Goal: Navigation & Orientation: Find specific page/section

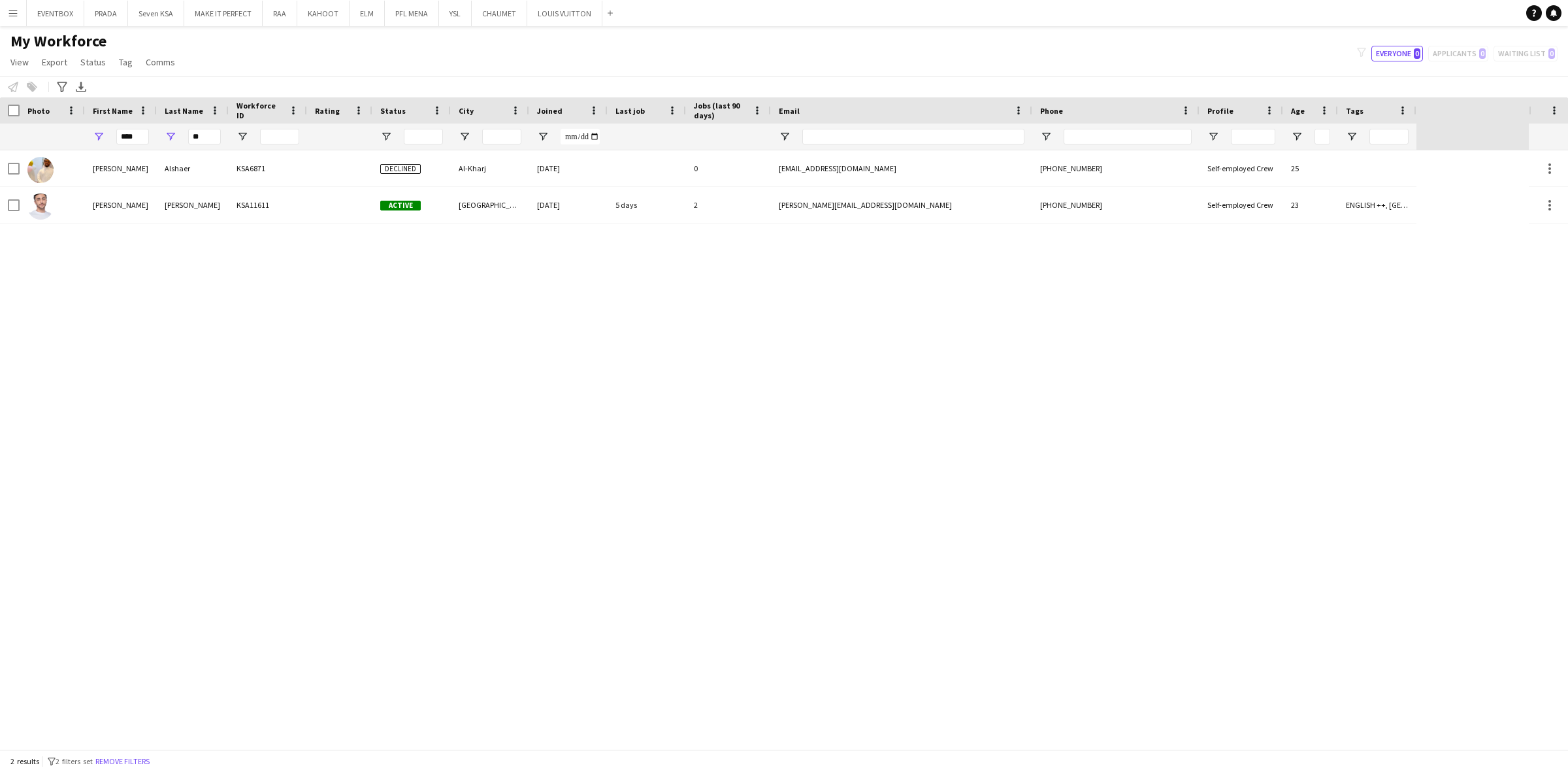
click at [8, 10] on app-icon "Menu" at bounding box center [12, 12] width 10 height 10
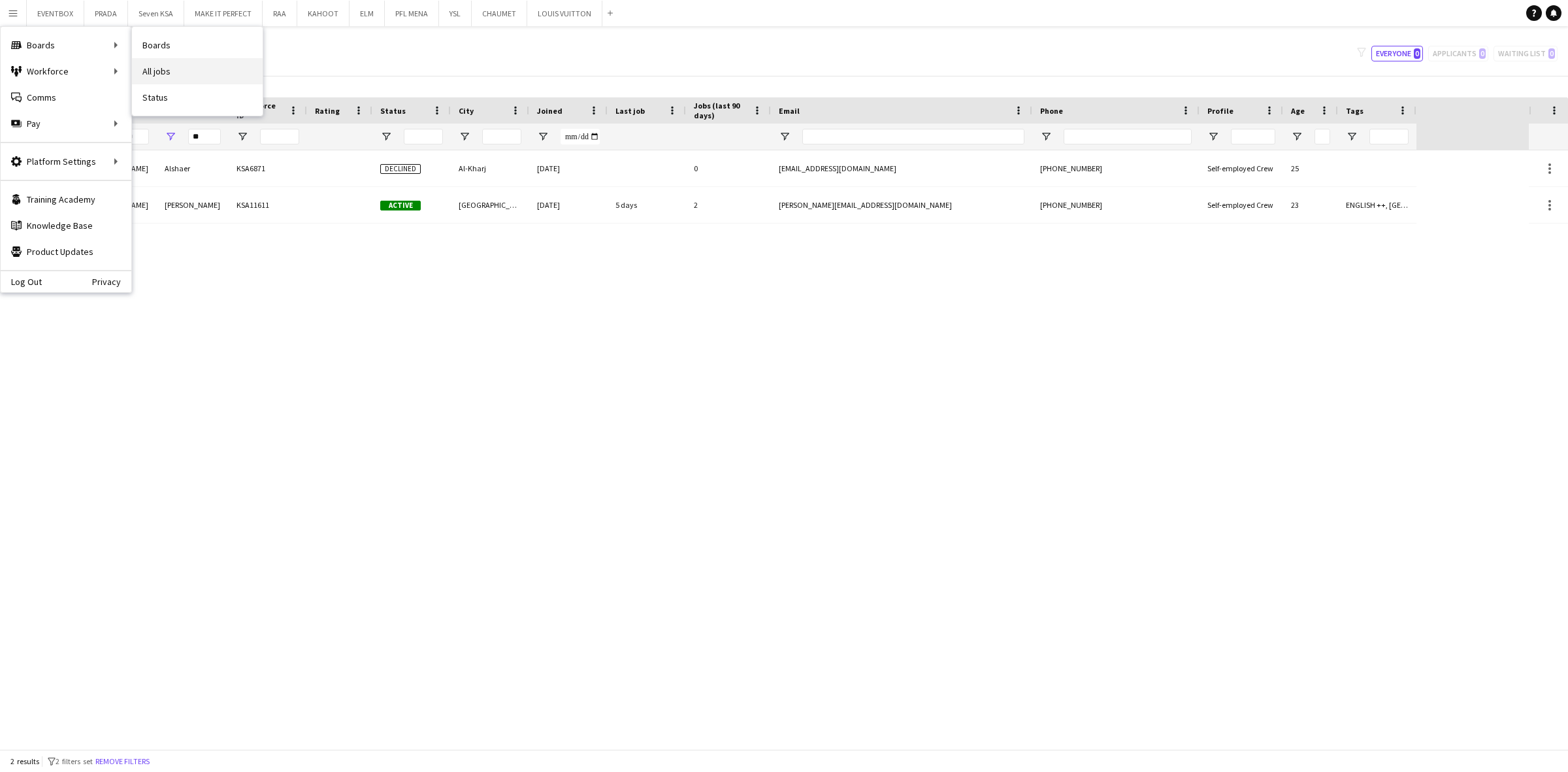
click at [177, 66] on link "All jobs" at bounding box center [197, 71] width 130 height 26
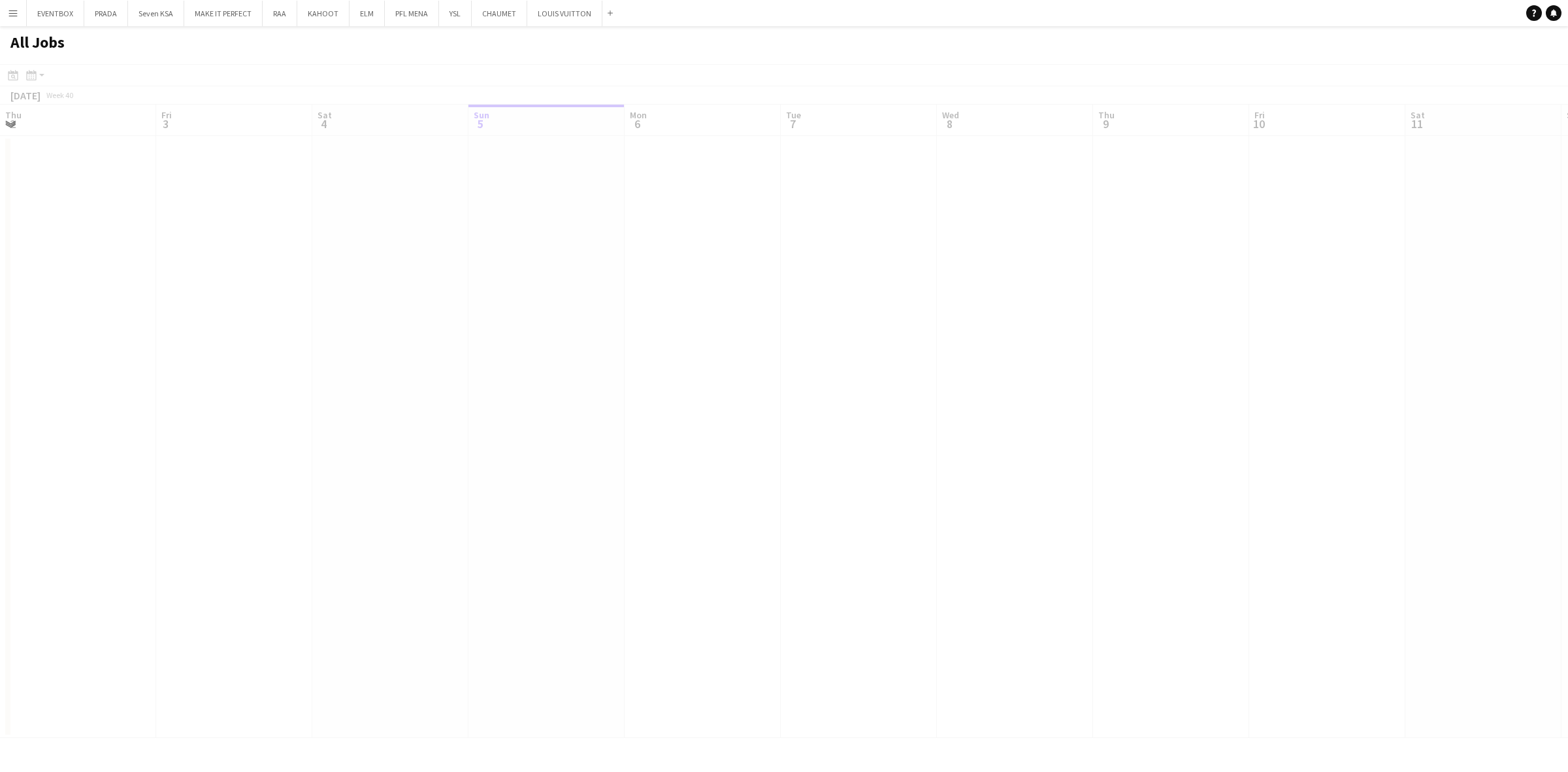
scroll to position [0, 311]
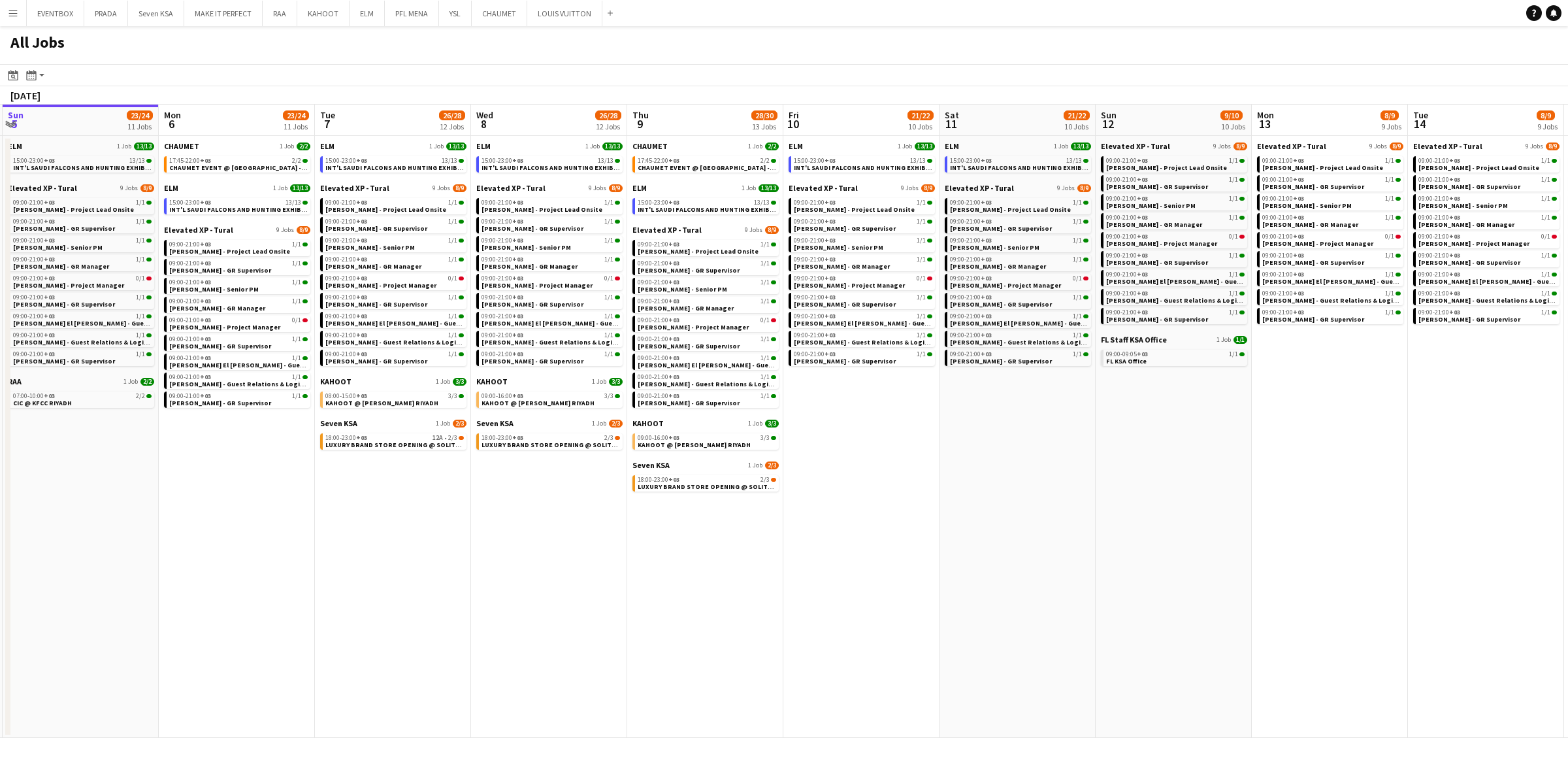
drag, startPoint x: 905, startPoint y: 592, endPoint x: 438, endPoint y: 597, distance: 467.0
click at [438, 597] on app-calendar-viewport "Thu 2 56/56 15 Jobs Fri 3 23/23 10 Jobs Sat 4 20/20 9 Jobs Sun 5 23/24 11 Jobs …" at bounding box center [784, 421] width 1568 height 633
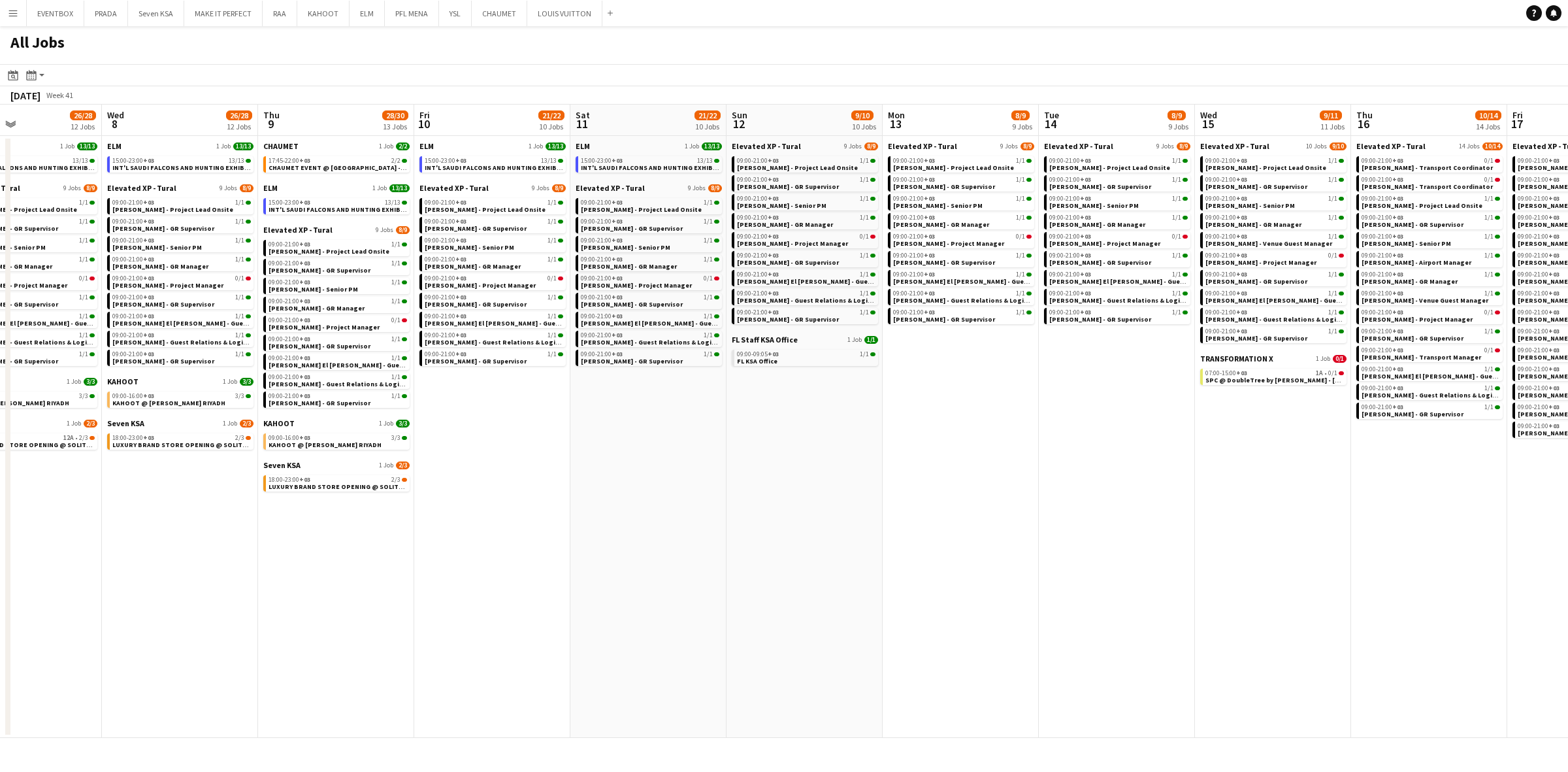
scroll to position [0, 369]
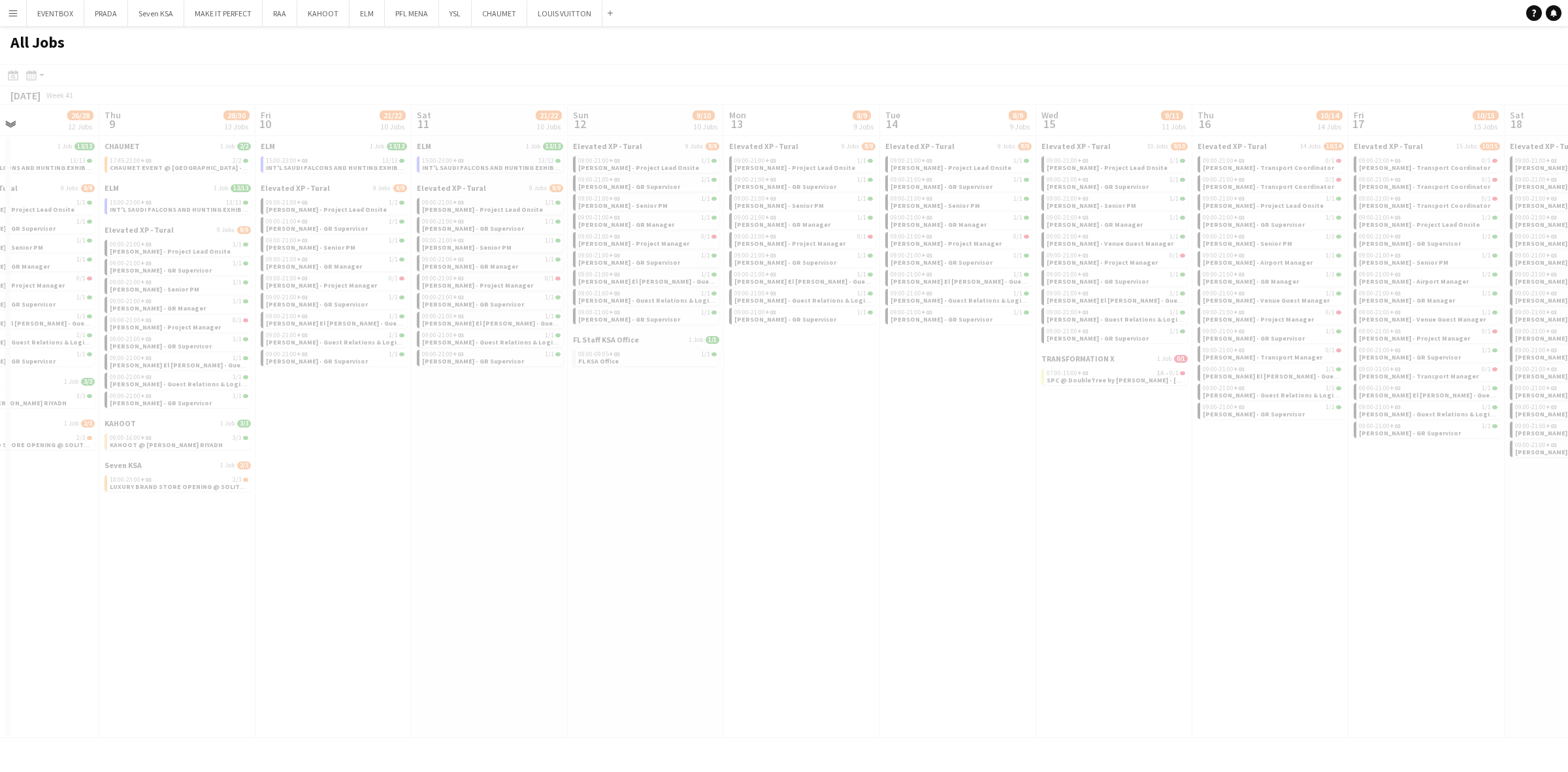
drag, startPoint x: 866, startPoint y: 579, endPoint x: 675, endPoint y: 579, distance: 191.0
click at [671, 580] on app-all-jobs "All Jobs Date picker [DATE] [DATE] [DATE] M [DATE] T [DATE] W [DATE] T [DATE] F…" at bounding box center [784, 382] width 1568 height 712
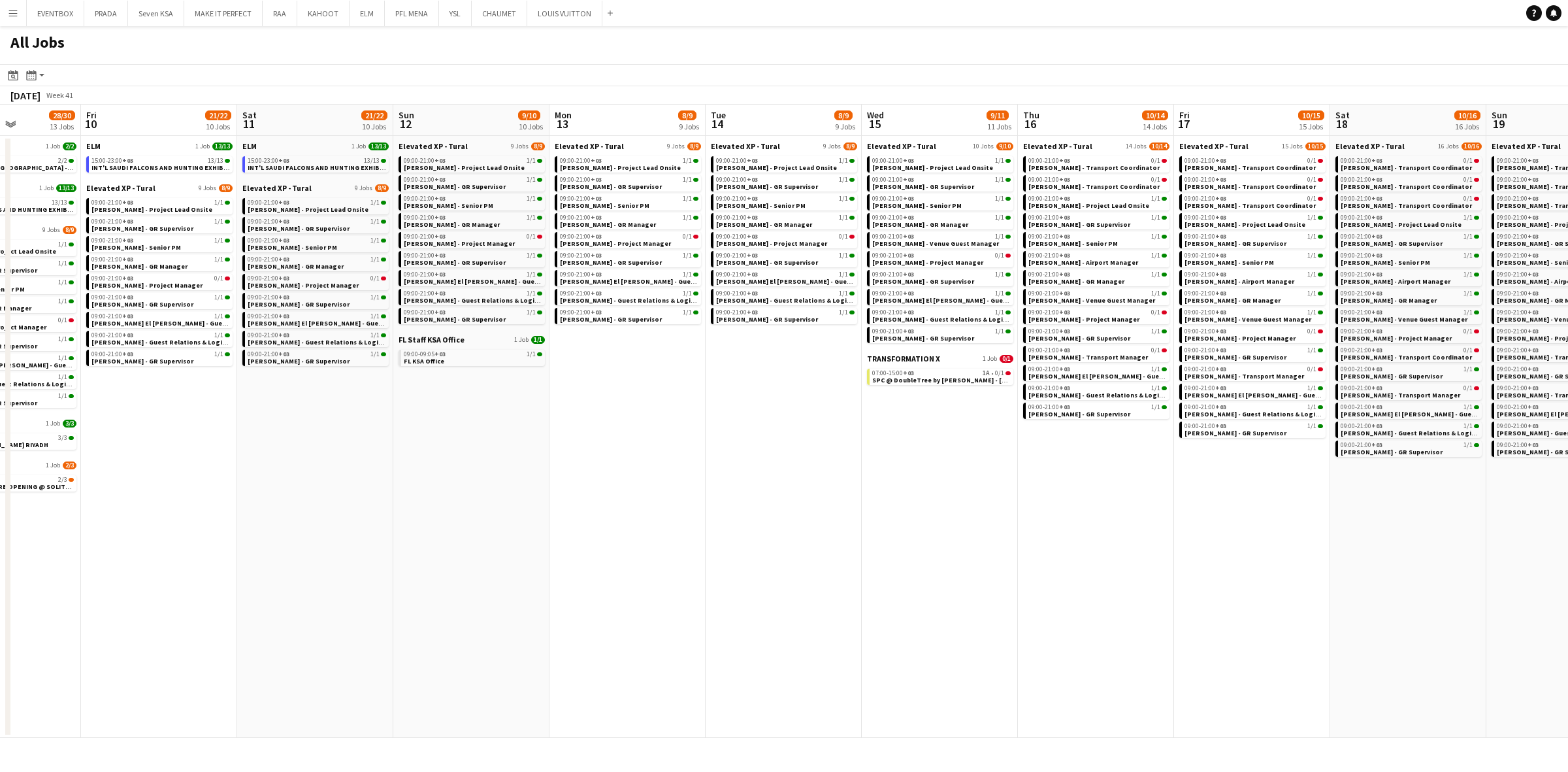
scroll to position [0, 550]
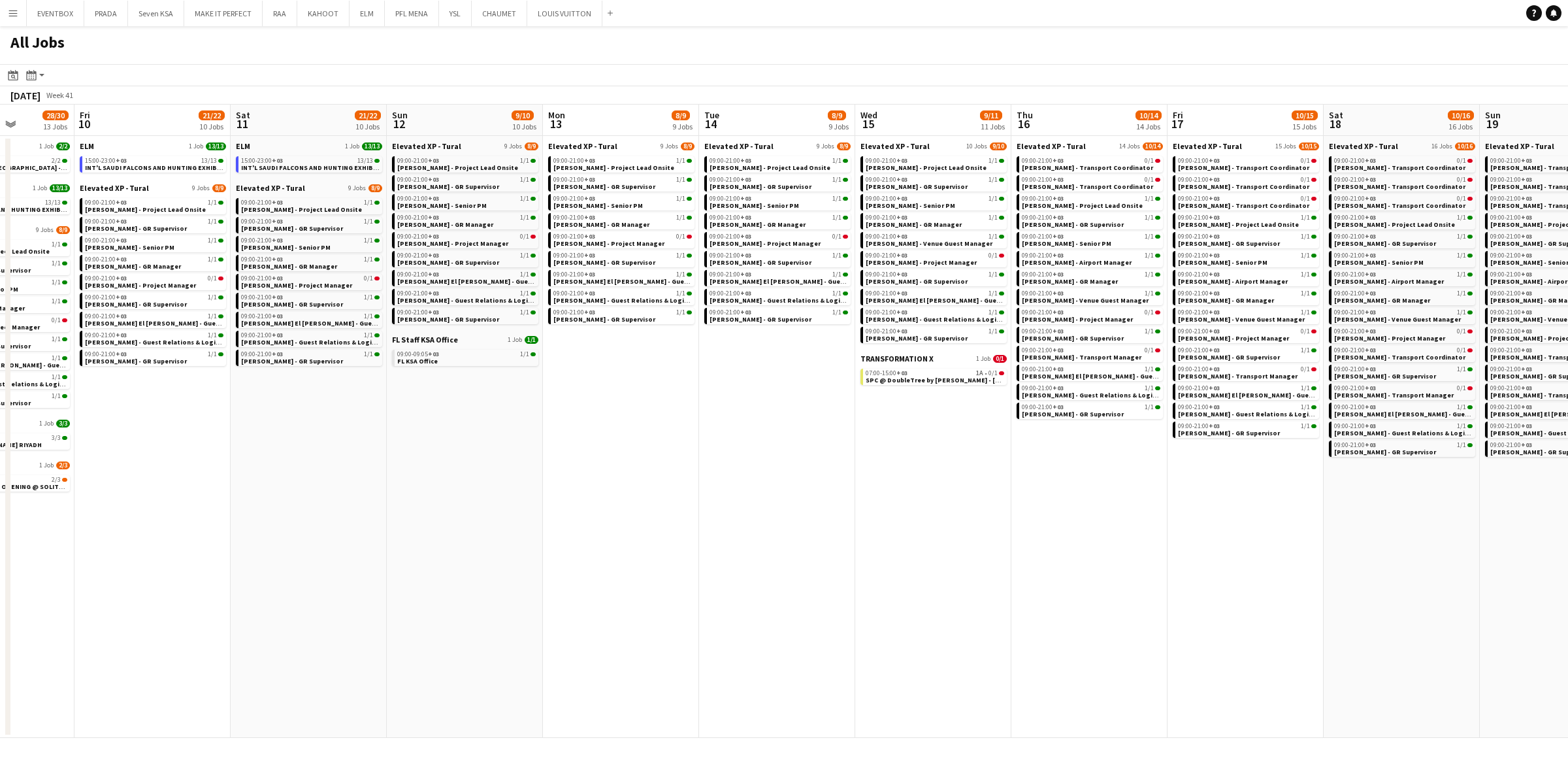
drag, startPoint x: 1069, startPoint y: 538, endPoint x: 889, endPoint y: 546, distance: 180.2
click at [889, 546] on app-calendar-viewport "Mon 6 23/24 11 Jobs Tue 7 26/28 12 Jobs Wed 8 26/28 12 Jobs Thu 9 28/30 13 Jobs…" at bounding box center [784, 421] width 1568 height 633
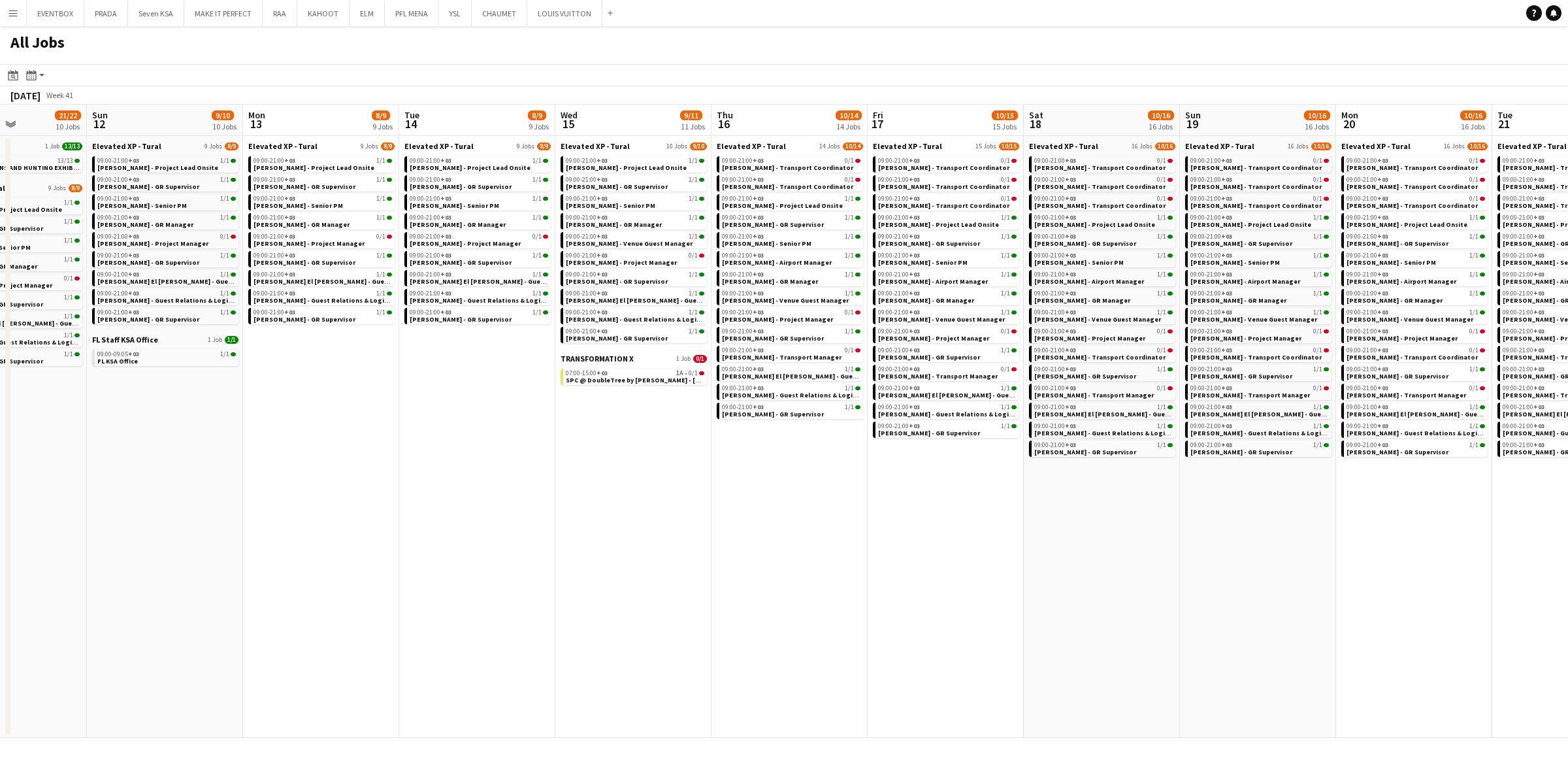
drag, startPoint x: 1065, startPoint y: 563, endPoint x: 765, endPoint y: 563, distance: 300.0
click at [765, 563] on app-calendar-viewport "Wed 8 26/28 12 Jobs Thu 9 28/30 13 Jobs Fri 10 21/22 10 Jobs Sat 11 21/22 10 Jo…" at bounding box center [784, 421] width 1568 height 633
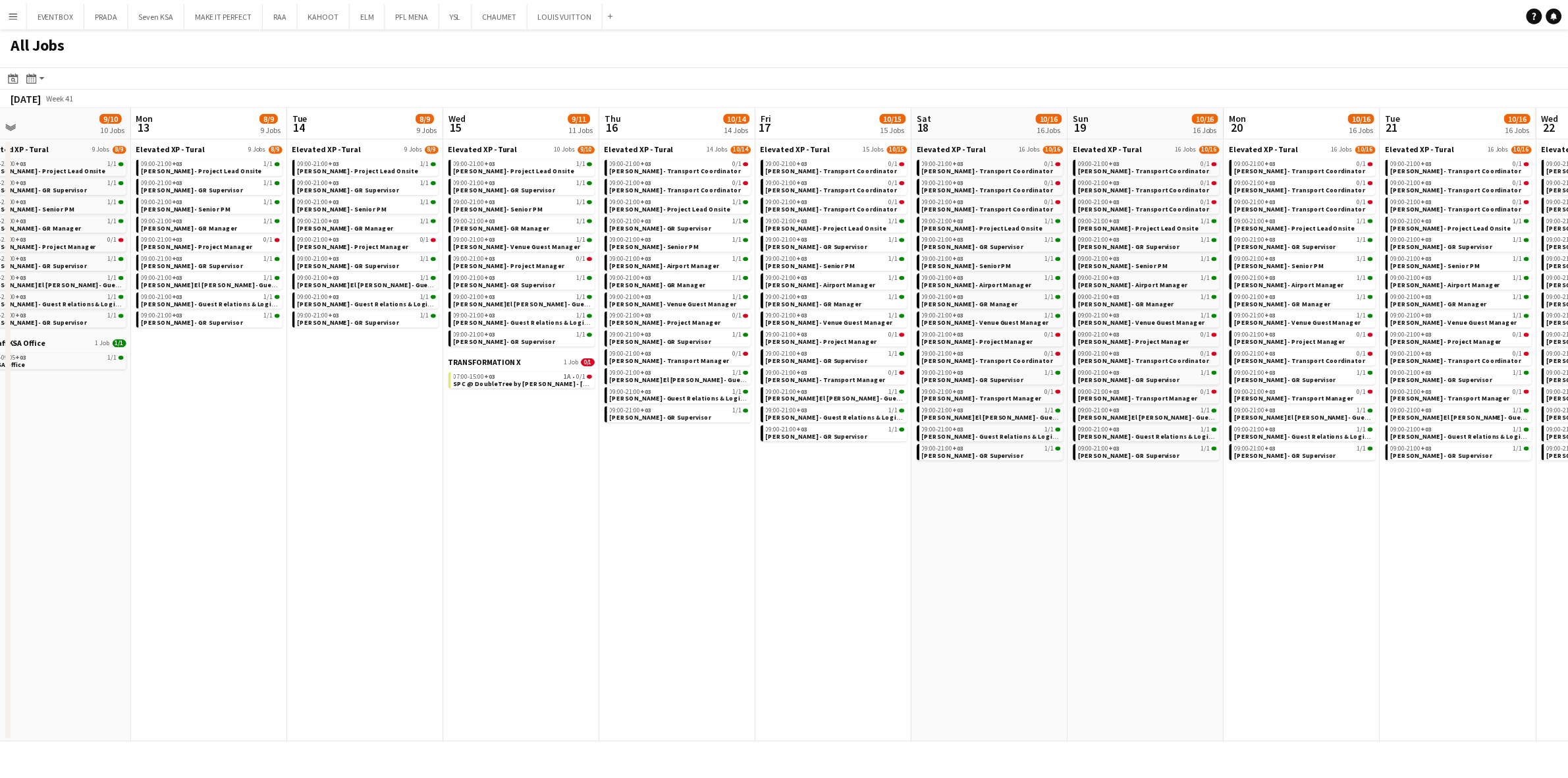
scroll to position [0, 366]
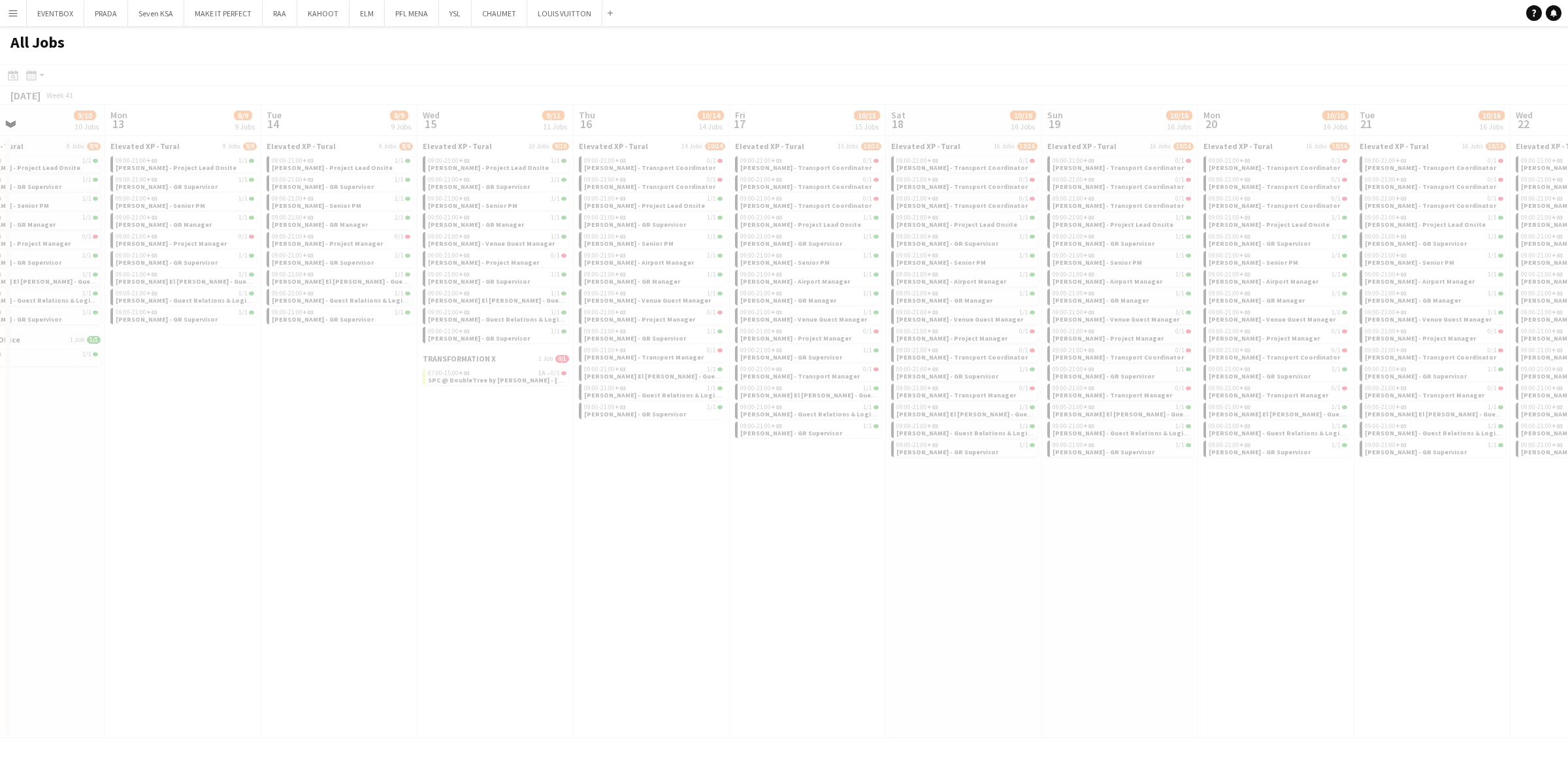
drag, startPoint x: 1056, startPoint y: 553, endPoint x: 922, endPoint y: 551, distance: 134.0
click at [628, 559] on app-all-jobs "All Jobs Date picker [DATE] [DATE] [DATE] M [DATE] T [DATE] W [DATE] T [DATE] F…" at bounding box center [784, 382] width 1568 height 712
drag, startPoint x: 750, startPoint y: 553, endPoint x: 1197, endPoint y: 555, distance: 447.0
click at [1197, 555] on div at bounding box center [784, 420] width 1568 height 712
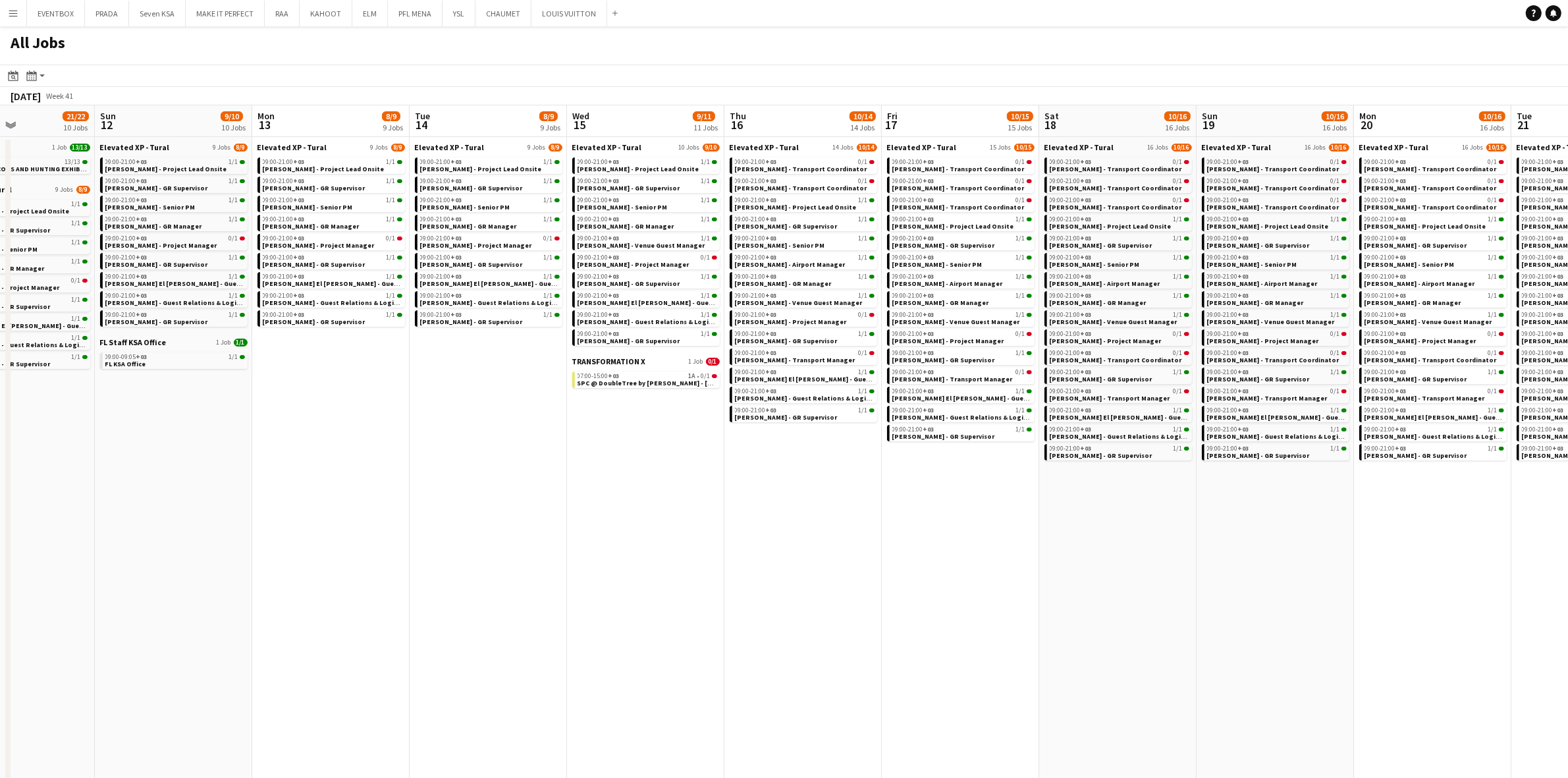
scroll to position [0, 400]
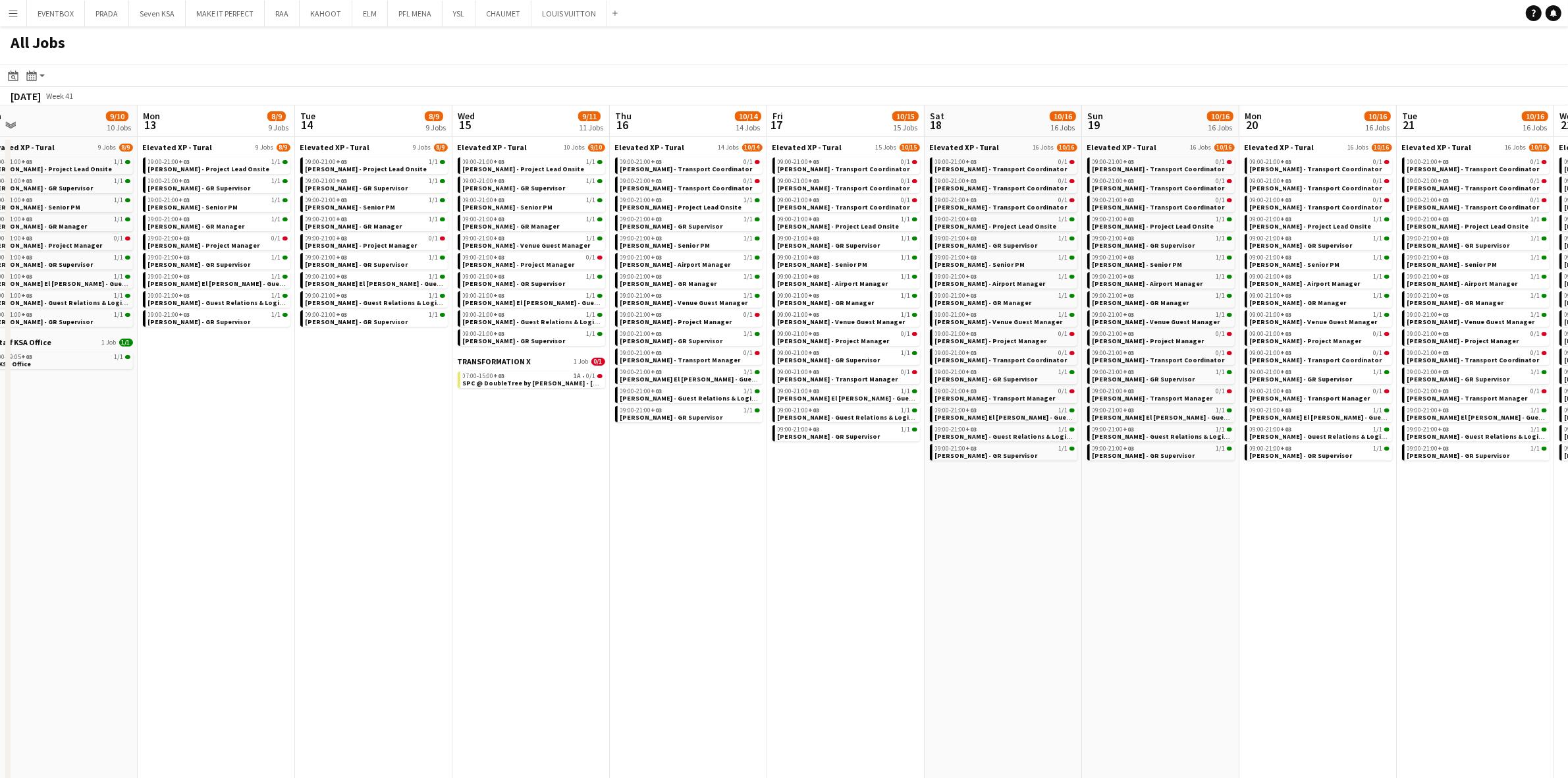
drag, startPoint x: 721, startPoint y: 551, endPoint x: 733, endPoint y: 541, distance: 15.6
click at [733, 541] on app-calendar-viewport "Thu 9 28/30 13 Jobs Fri 10 21/22 10 Jobs Sat 11 21/22 10 Jobs Sun 12 9/10 10 Jo…" at bounding box center [784, 512] width 1568 height 814
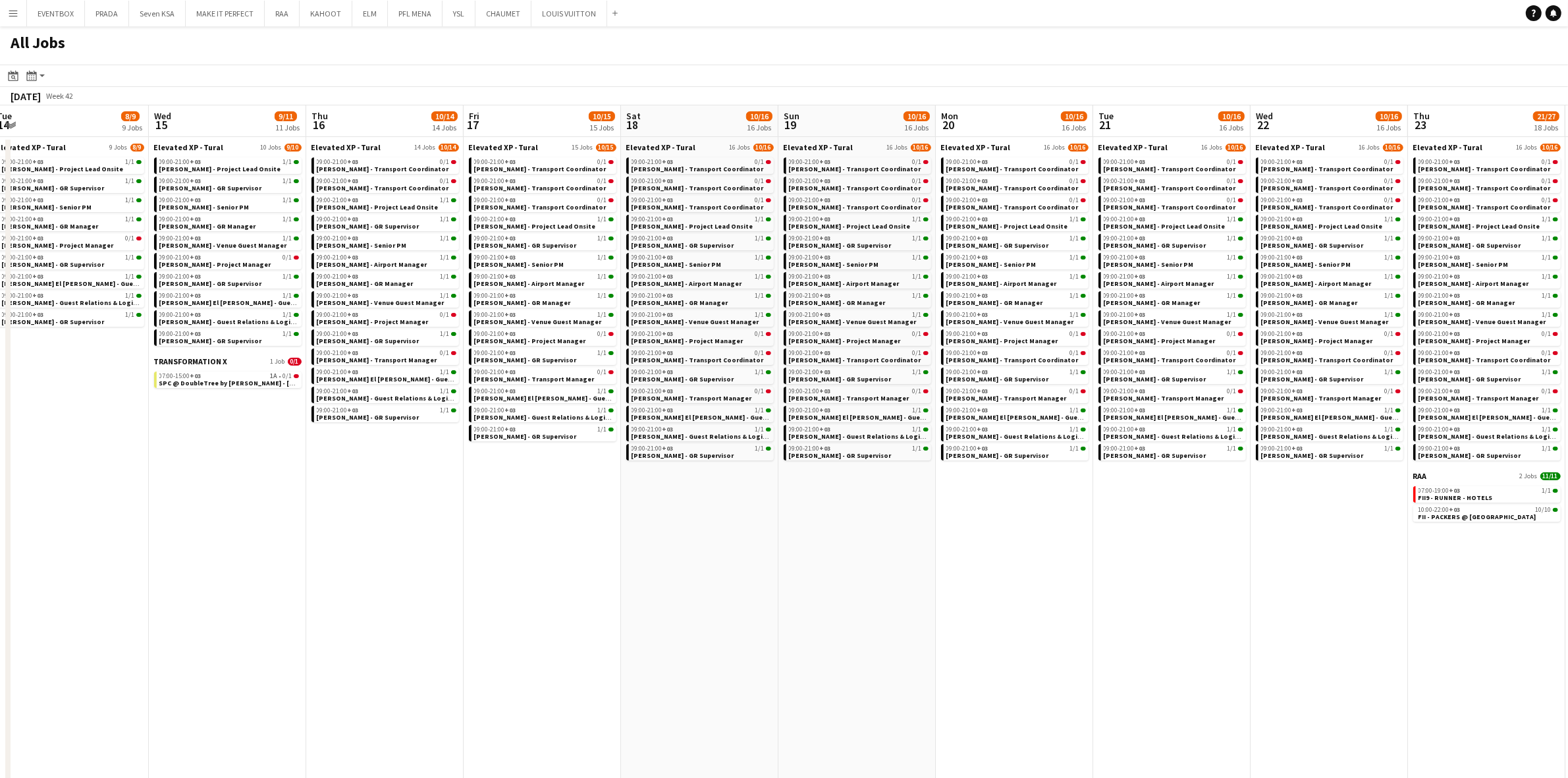
drag, startPoint x: 1035, startPoint y: 574, endPoint x: 848, endPoint y: 571, distance: 187.0
click at [848, 571] on app-calendar-viewport "Sat 11 21/22 10 Jobs Sun 12 9/10 10 Jobs Mon 13 8/9 9 Jobs Tue 14 8/9 9 Jobs We…" at bounding box center [784, 512] width 1568 height 814
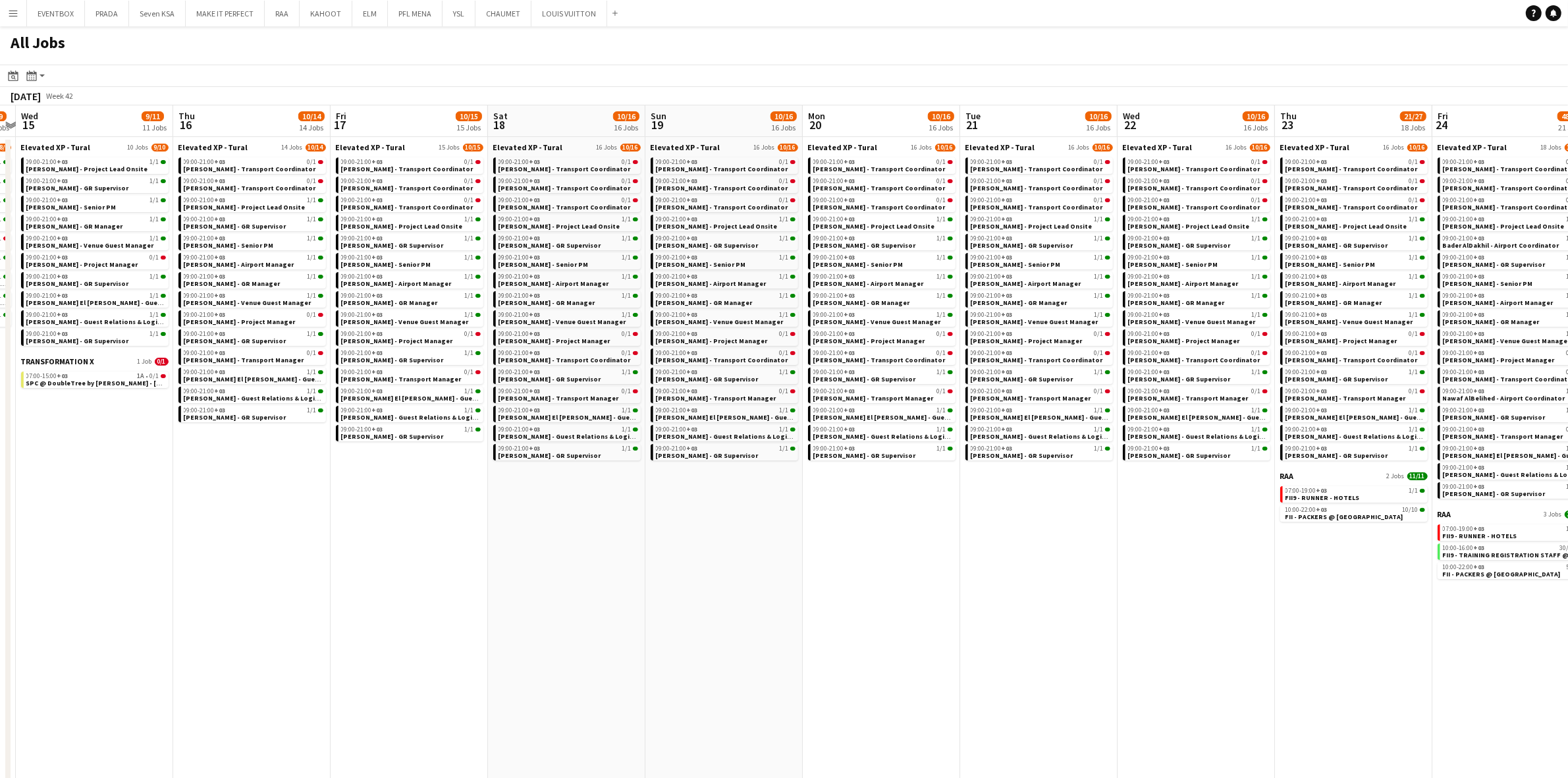
drag, startPoint x: 1057, startPoint y: 550, endPoint x: 992, endPoint y: 550, distance: 65.0
click at [992, 550] on app-calendar-viewport "Sat 11 21/22 10 Jobs Sun 12 9/10 10 Jobs Mon 13 8/9 9 Jobs Tue 14 8/9 9 Jobs We…" at bounding box center [784, 512] width 1568 height 814
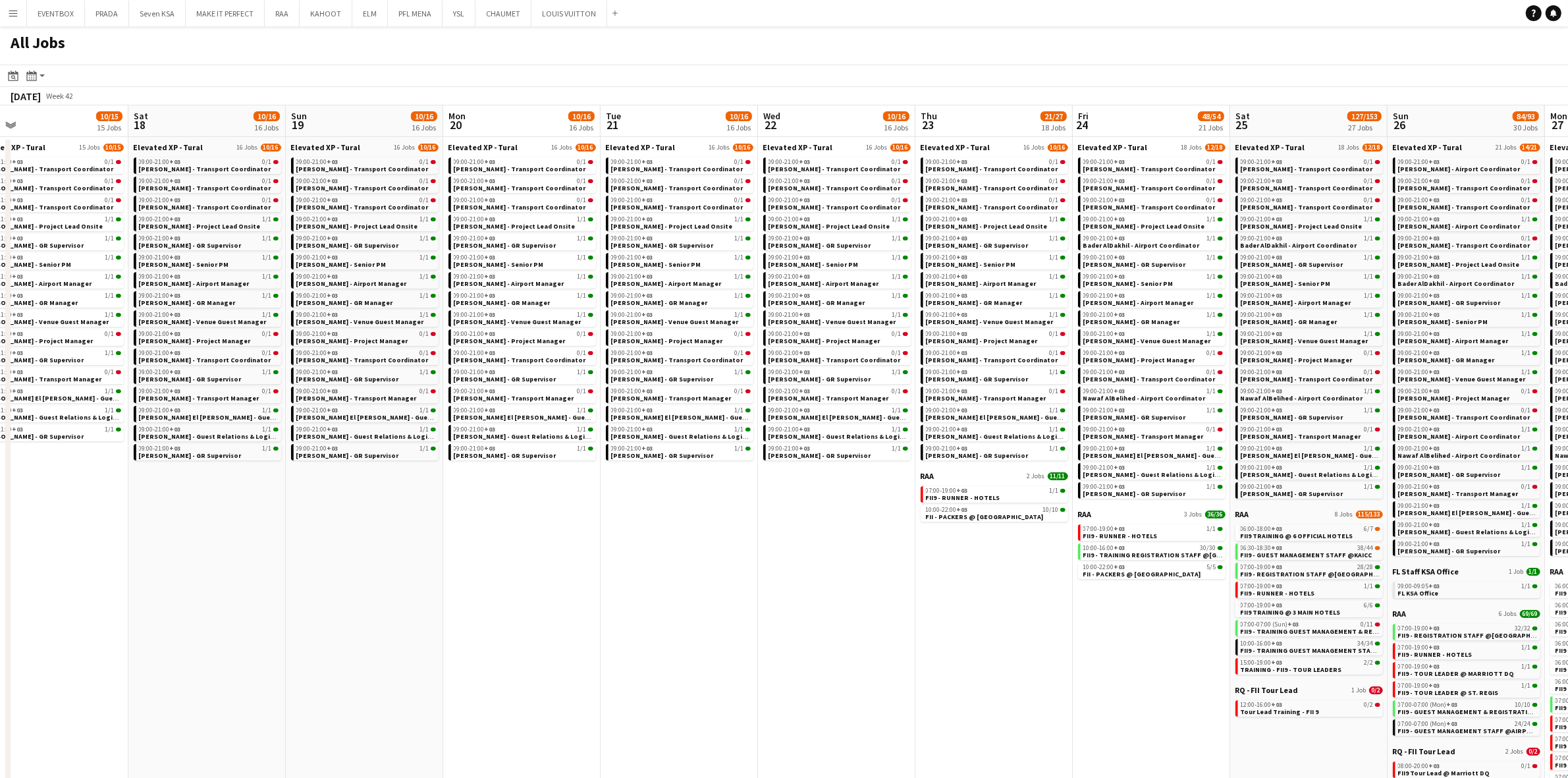
scroll to position [0, 636]
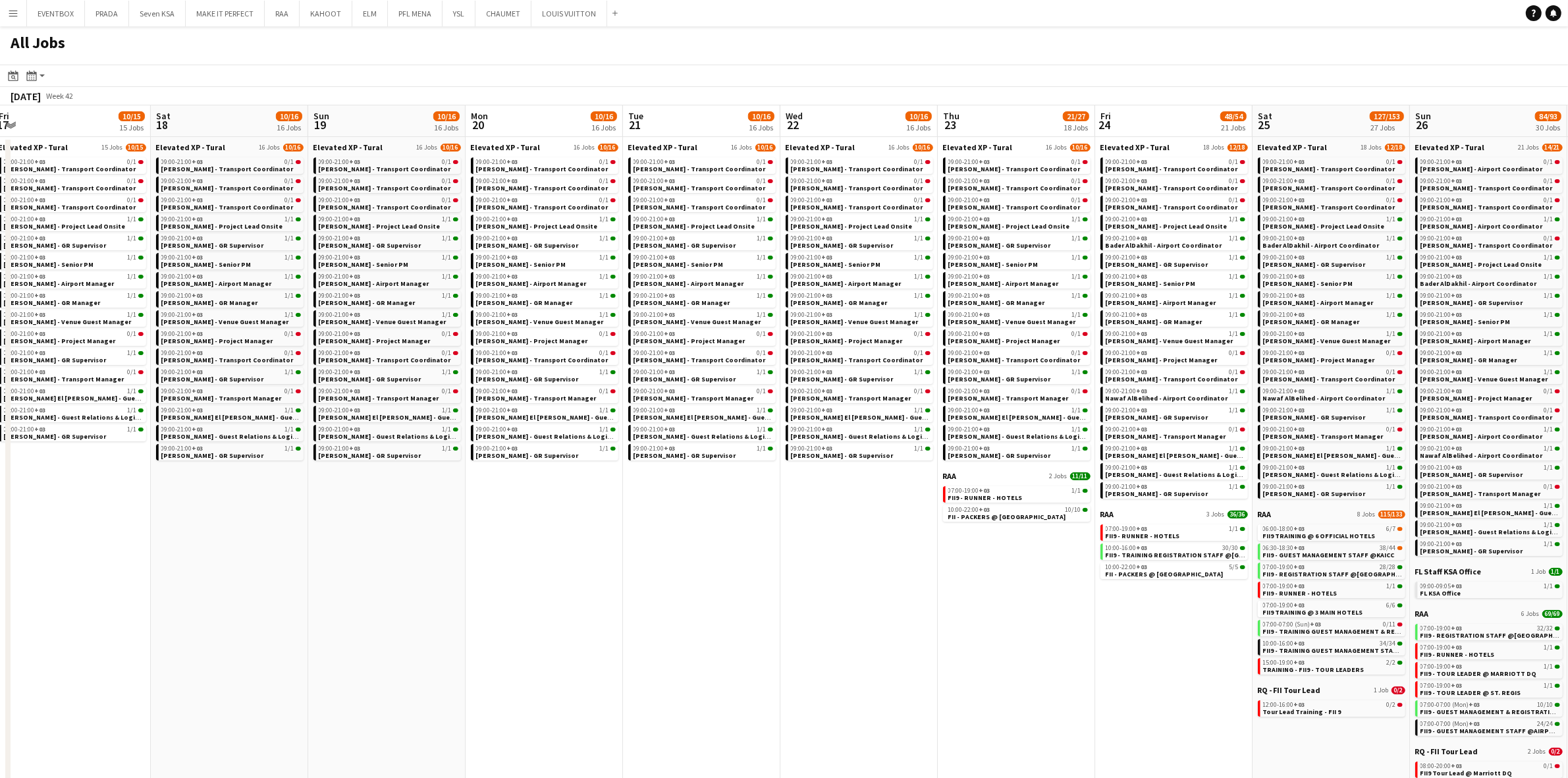
drag, startPoint x: 1006, startPoint y: 558, endPoint x: 908, endPoint y: 558, distance: 98.0
click at [908, 558] on app-calendar-viewport "Mon 13 8/9 9 Jobs Tue 14 8/9 9 Jobs Wed 15 9/11 11 Jobs Thu 16 10/14 14 Jobs Fr…" at bounding box center [784, 512] width 1568 height 814
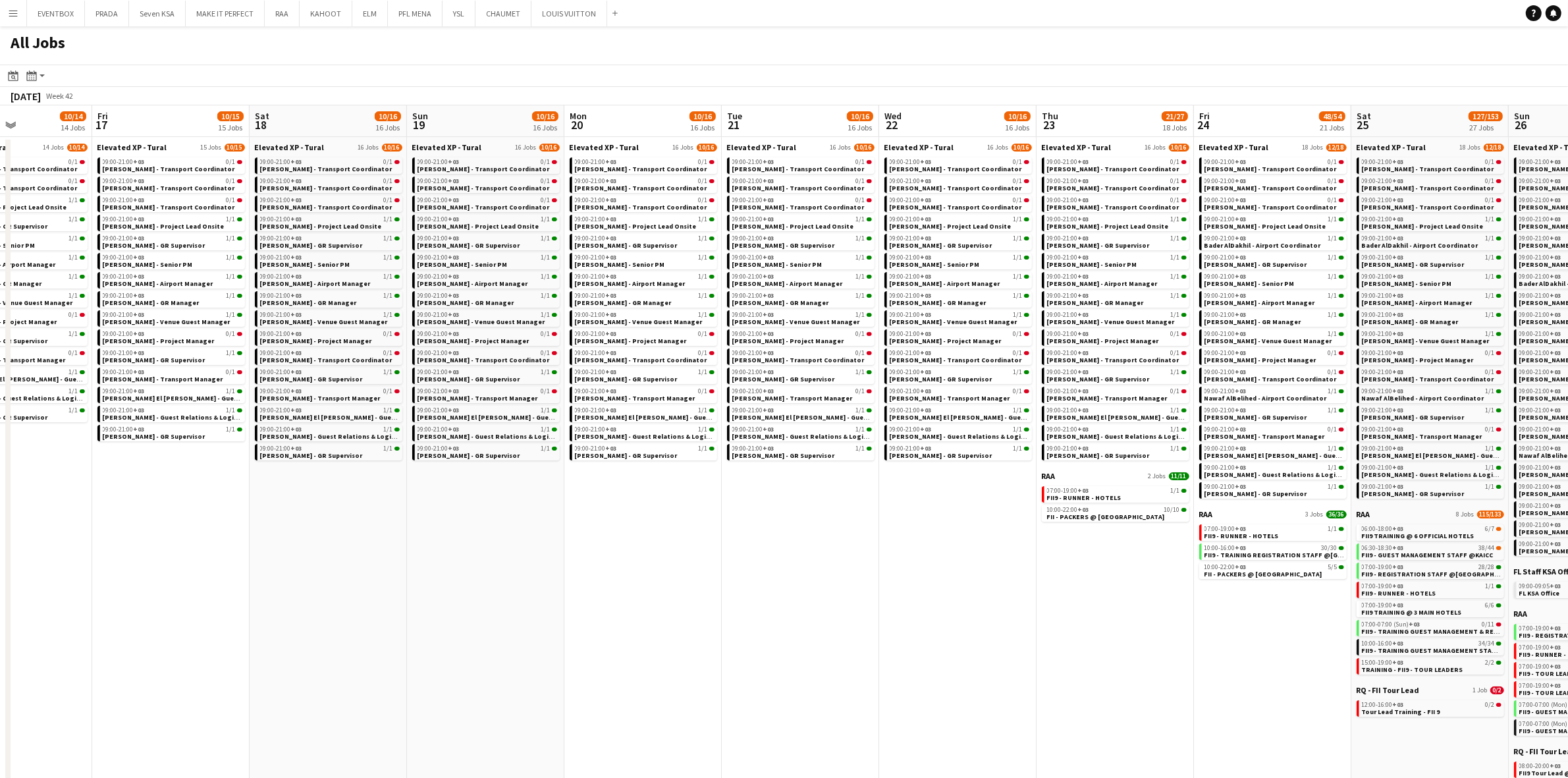
drag, startPoint x: 698, startPoint y: 597, endPoint x: 797, endPoint y: 592, distance: 99.1
click at [797, 592] on app-calendar-viewport "Mon 13 8/9 9 Jobs Tue 14 8/9 9 Jobs Wed 15 9/11 11 Jobs Thu 16 10/14 14 Jobs Fr…" at bounding box center [784, 512] width 1568 height 814
click at [982, 652] on app-date-cell "Elevated XP - Tural 16 Jobs [DATE] 09:00-21:00 +03 0/1 [PERSON_NAME] - Transpor…" at bounding box center [958, 528] width 157 height 782
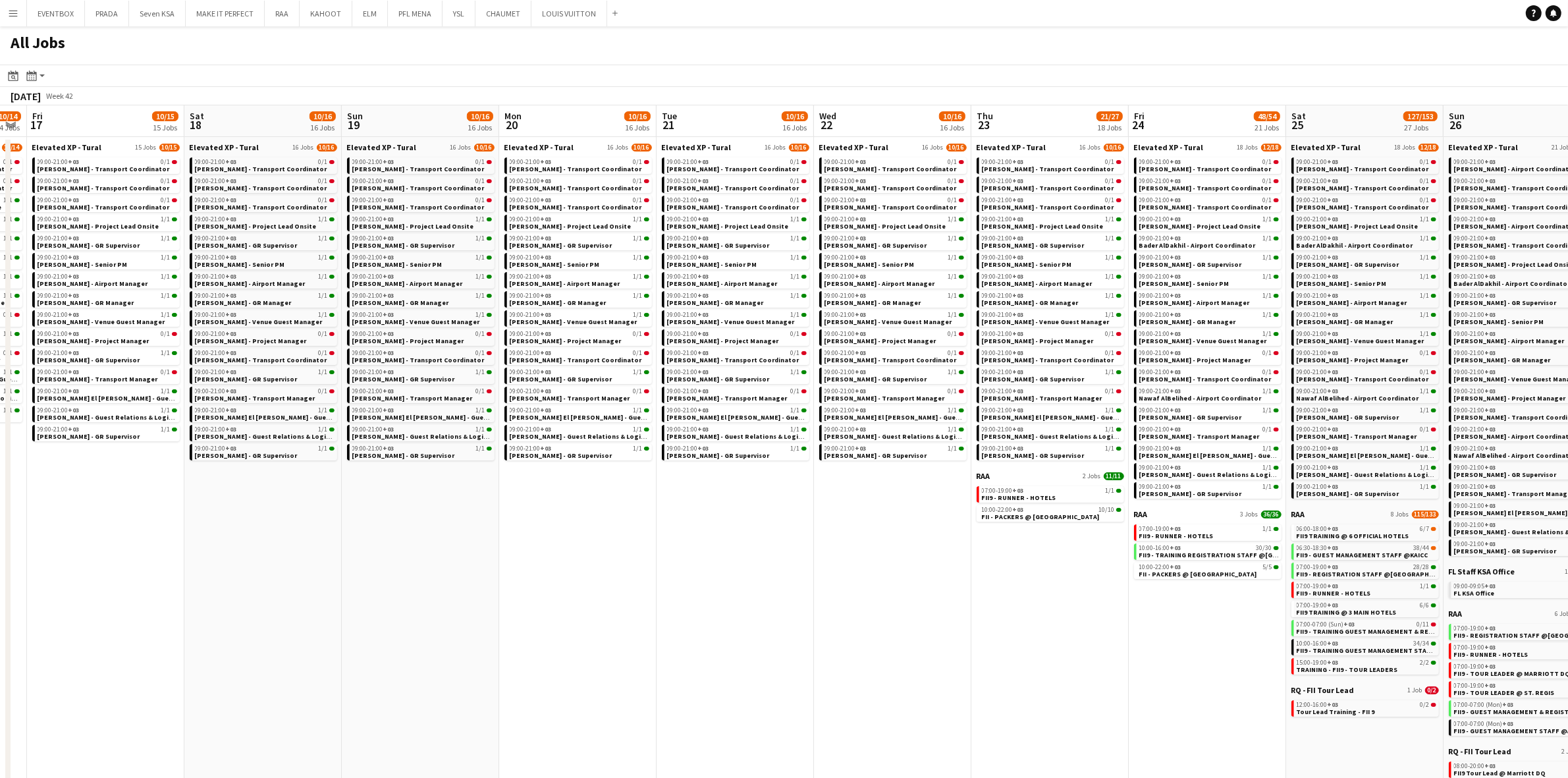
scroll to position [0, 373]
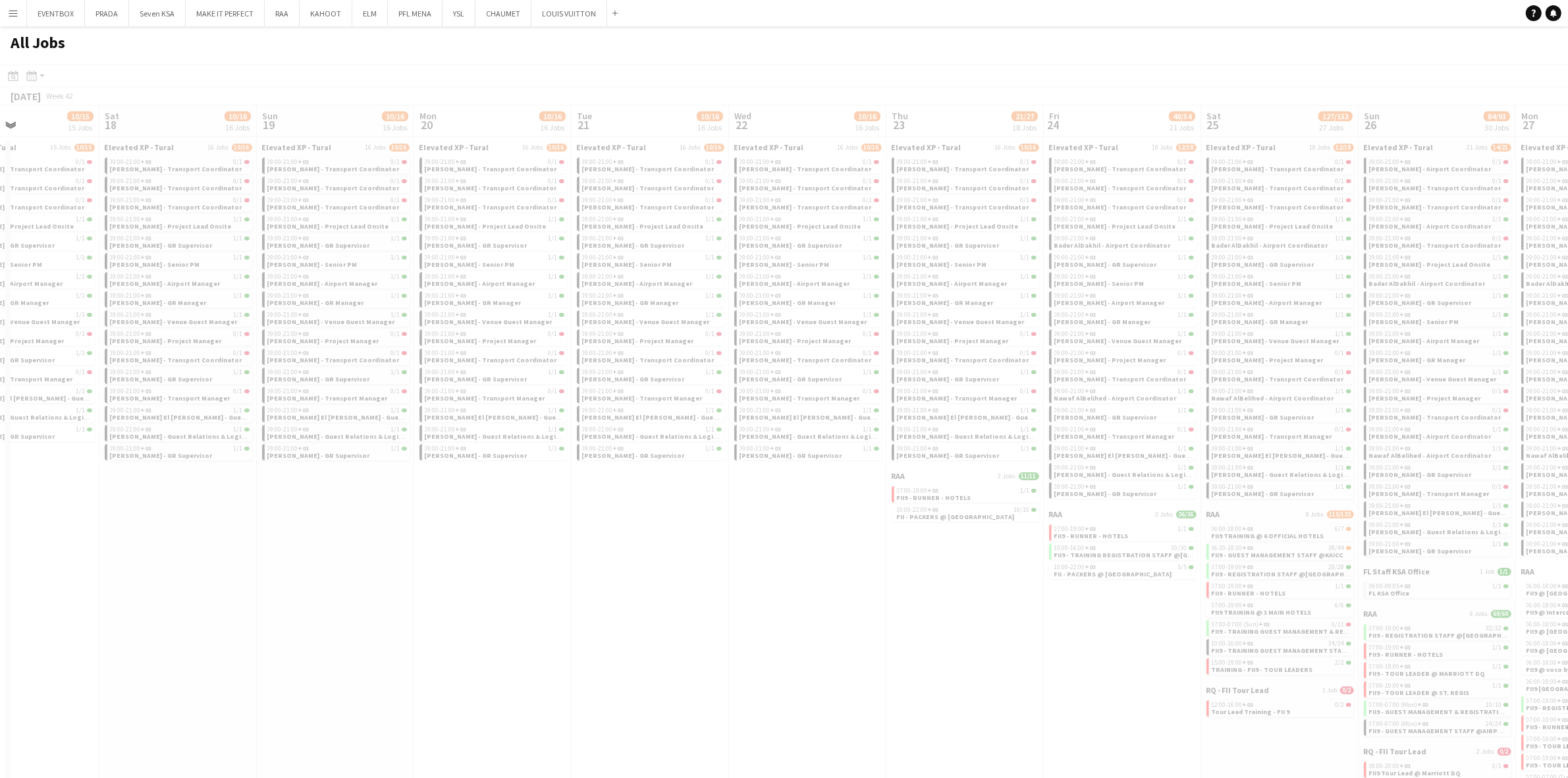
drag, startPoint x: 1153, startPoint y: 616, endPoint x: 721, endPoint y: 617, distance: 432.0
click at [721, 617] on app-all-jobs "All Jobs Date picker [DATE] [DATE] [DATE] M [DATE] T [DATE] W [DATE] T [DATE] F…" at bounding box center [784, 473] width 1568 height 893
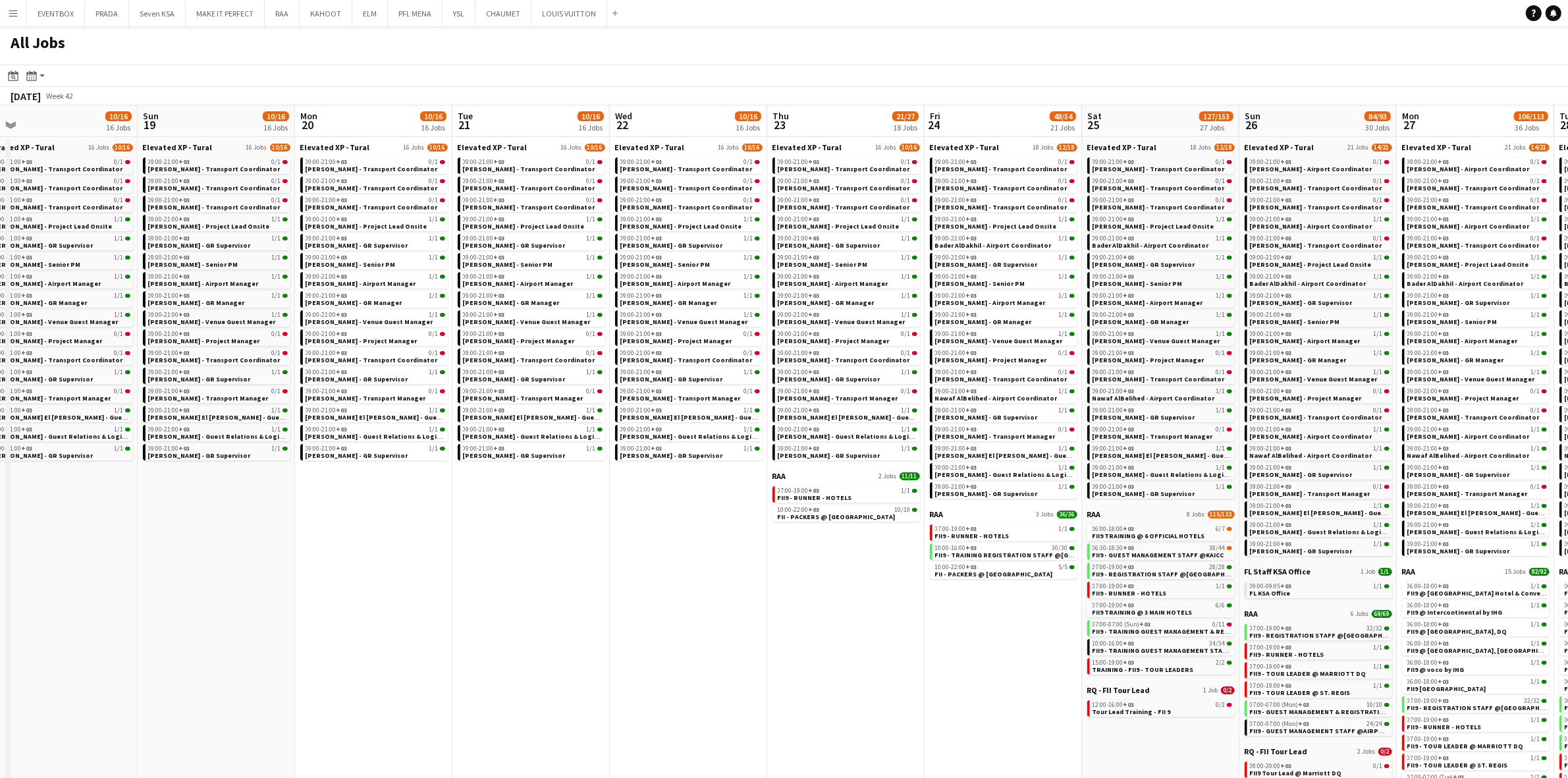
drag, startPoint x: 956, startPoint y: 630, endPoint x: 837, endPoint y: 624, distance: 119.2
click at [837, 624] on app-calendar-viewport "Wed 15 9/11 11 Jobs Thu 16 10/14 14 Jobs Fri 17 10/15 15 Jobs Sat 18 10/16 16 J…" at bounding box center [784, 512] width 1568 height 814
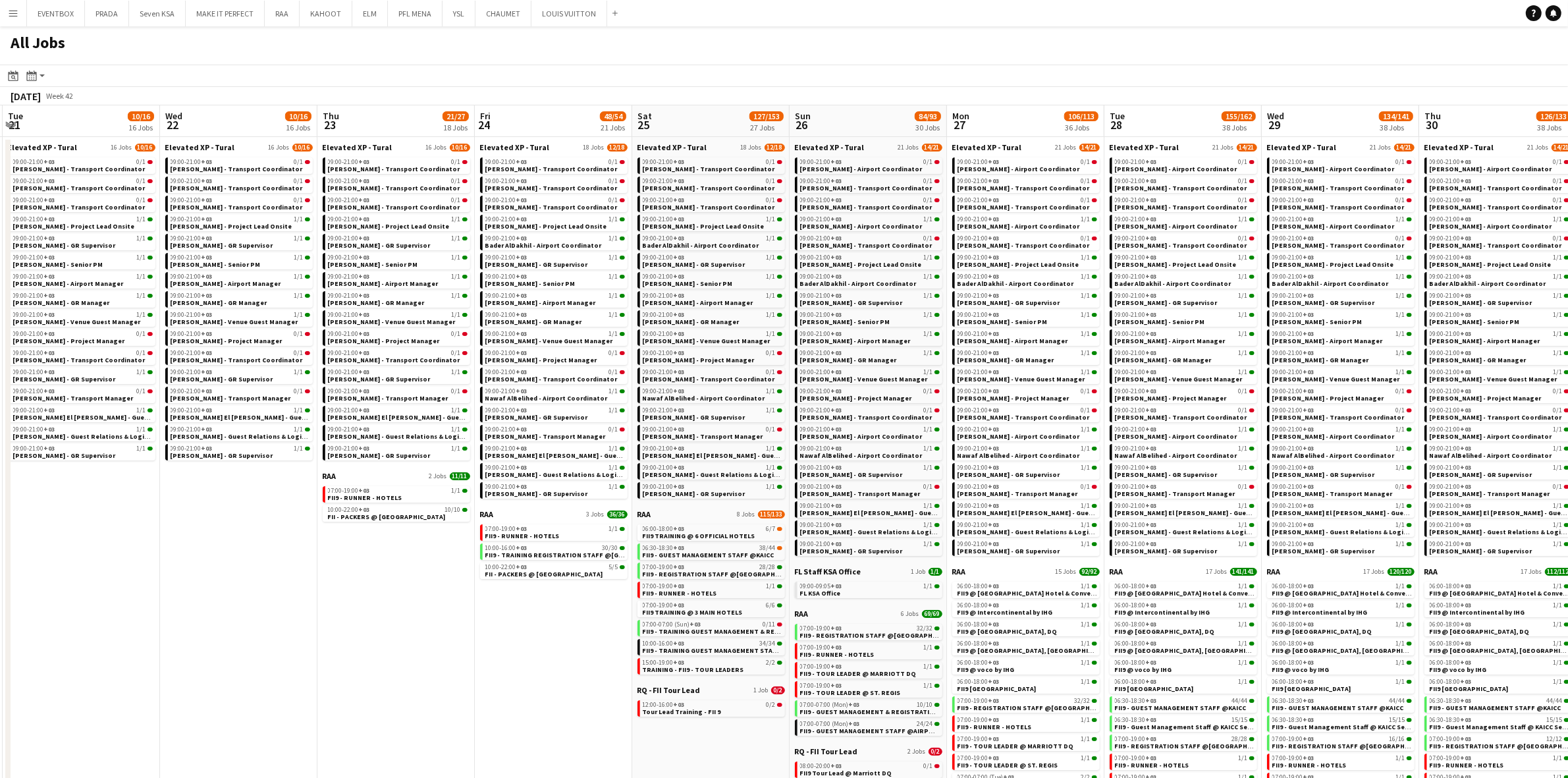
scroll to position [0, 410]
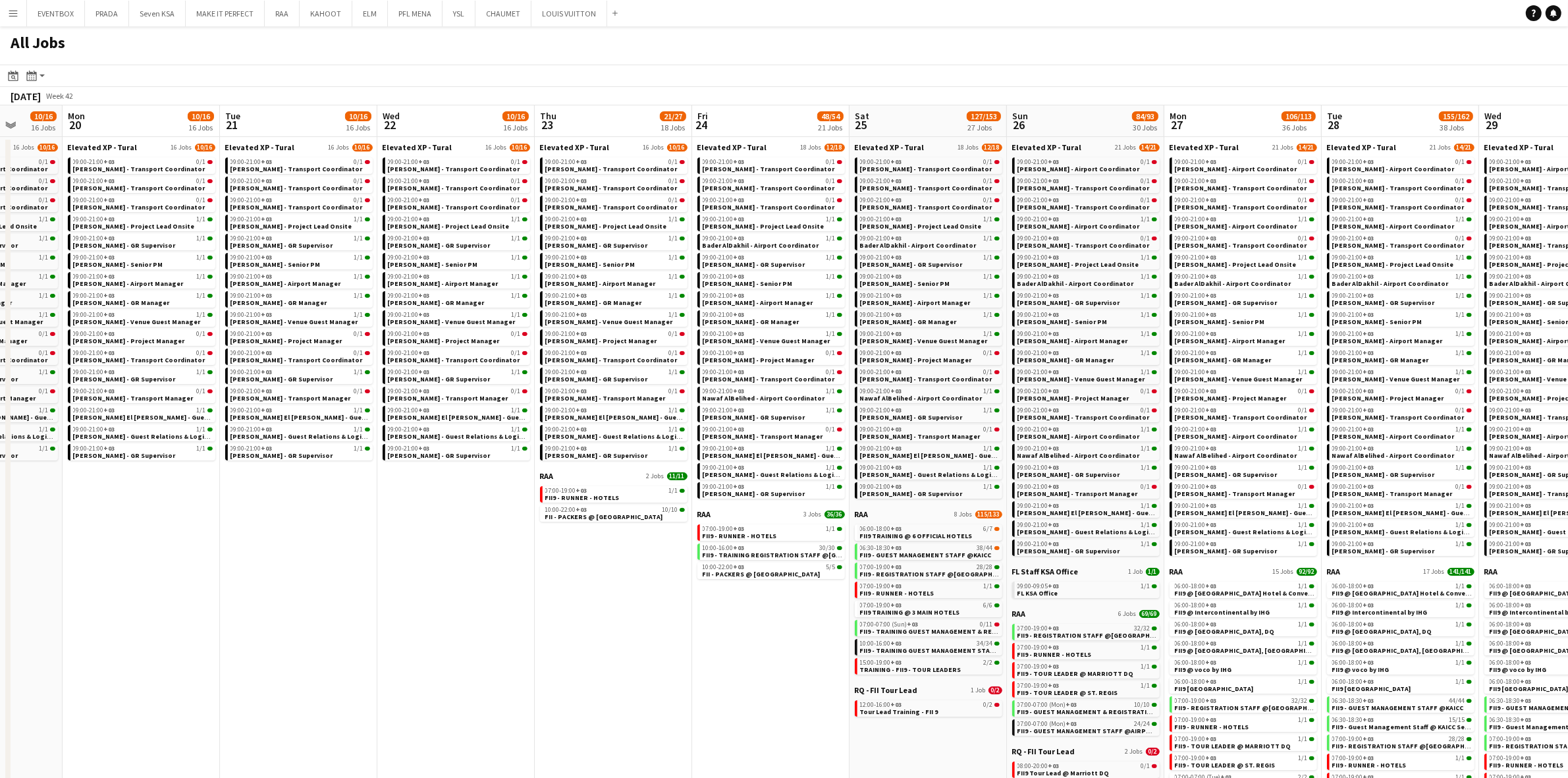
drag, startPoint x: 934, startPoint y: 645, endPoint x: 702, endPoint y: 634, distance: 232.3
click at [702, 634] on app-calendar-viewport "Fri 17 10/15 15 Jobs Sat 18 10/16 16 Jobs Sun 19 10/16 16 Jobs Mon 20 10/16 16 …" at bounding box center [784, 512] width 1568 height 814
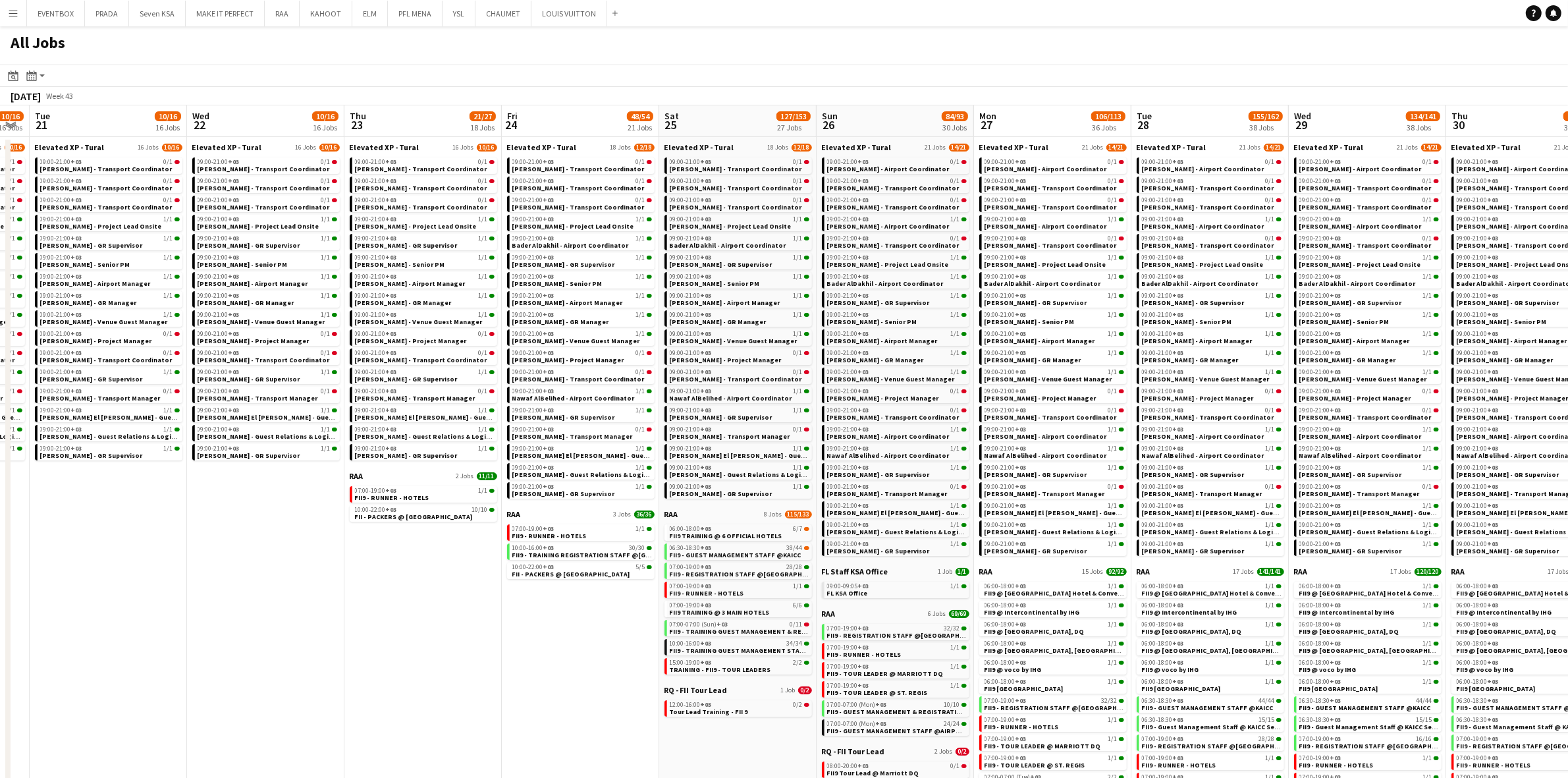
scroll to position [0, 367]
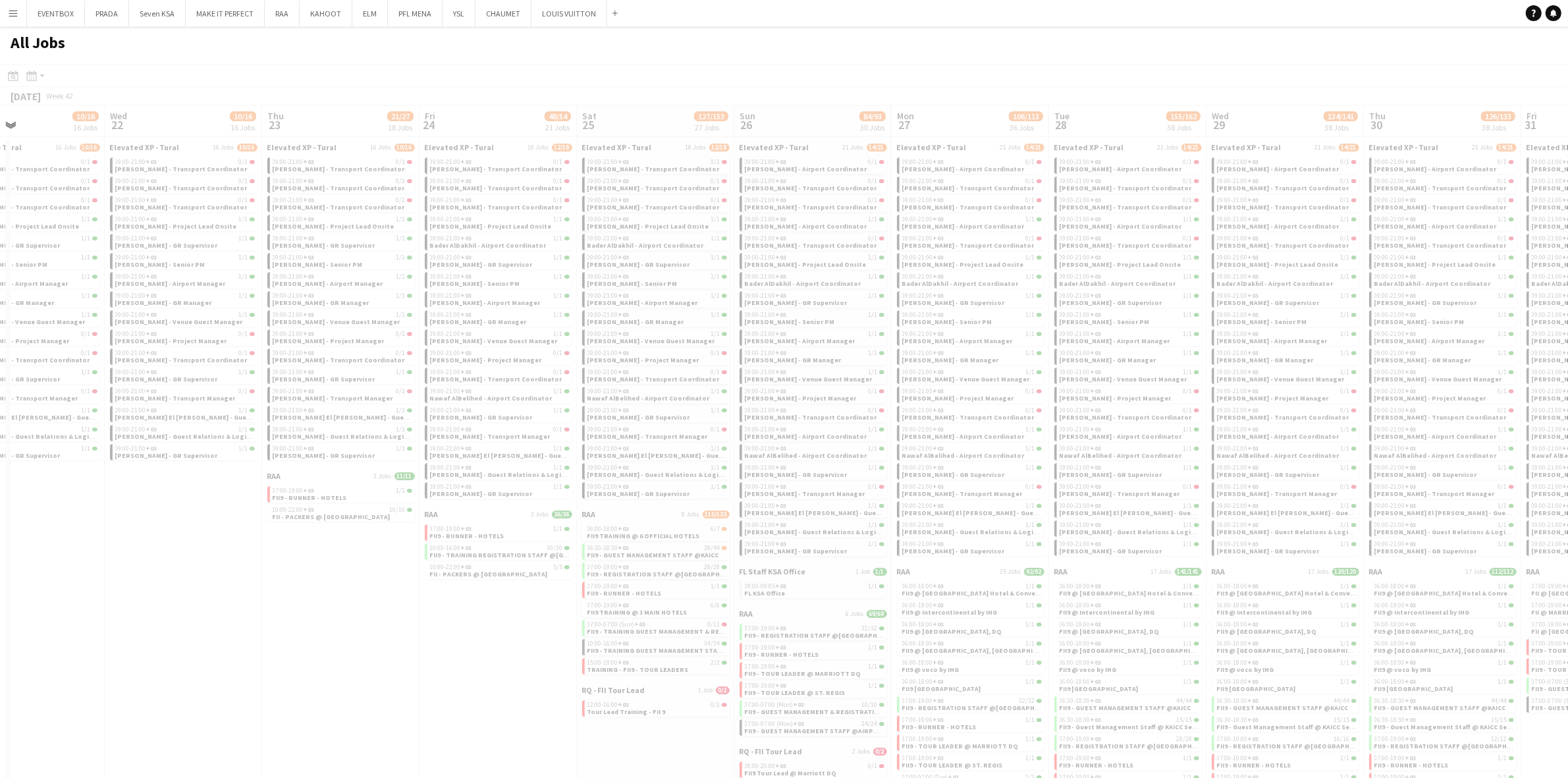
drag, startPoint x: 663, startPoint y: 627, endPoint x: 397, endPoint y: 565, distance: 273.1
click at [372, 573] on app-all-jobs "All Jobs Date picker [DATE] [DATE] [DATE] M [DATE] T [DATE] W [DATE] T [DATE] F…" at bounding box center [784, 473] width 1568 height 893
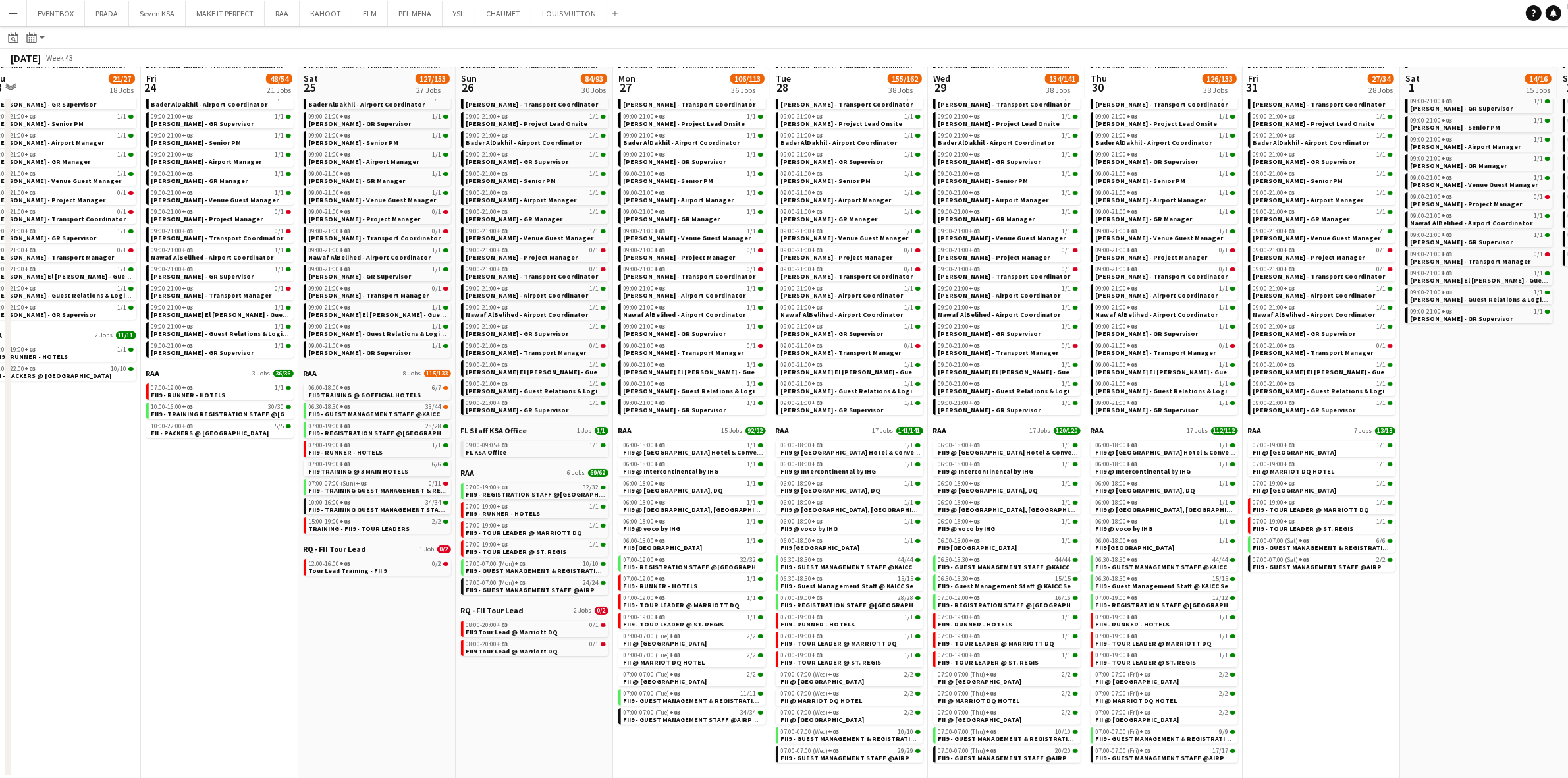
scroll to position [0, 650]
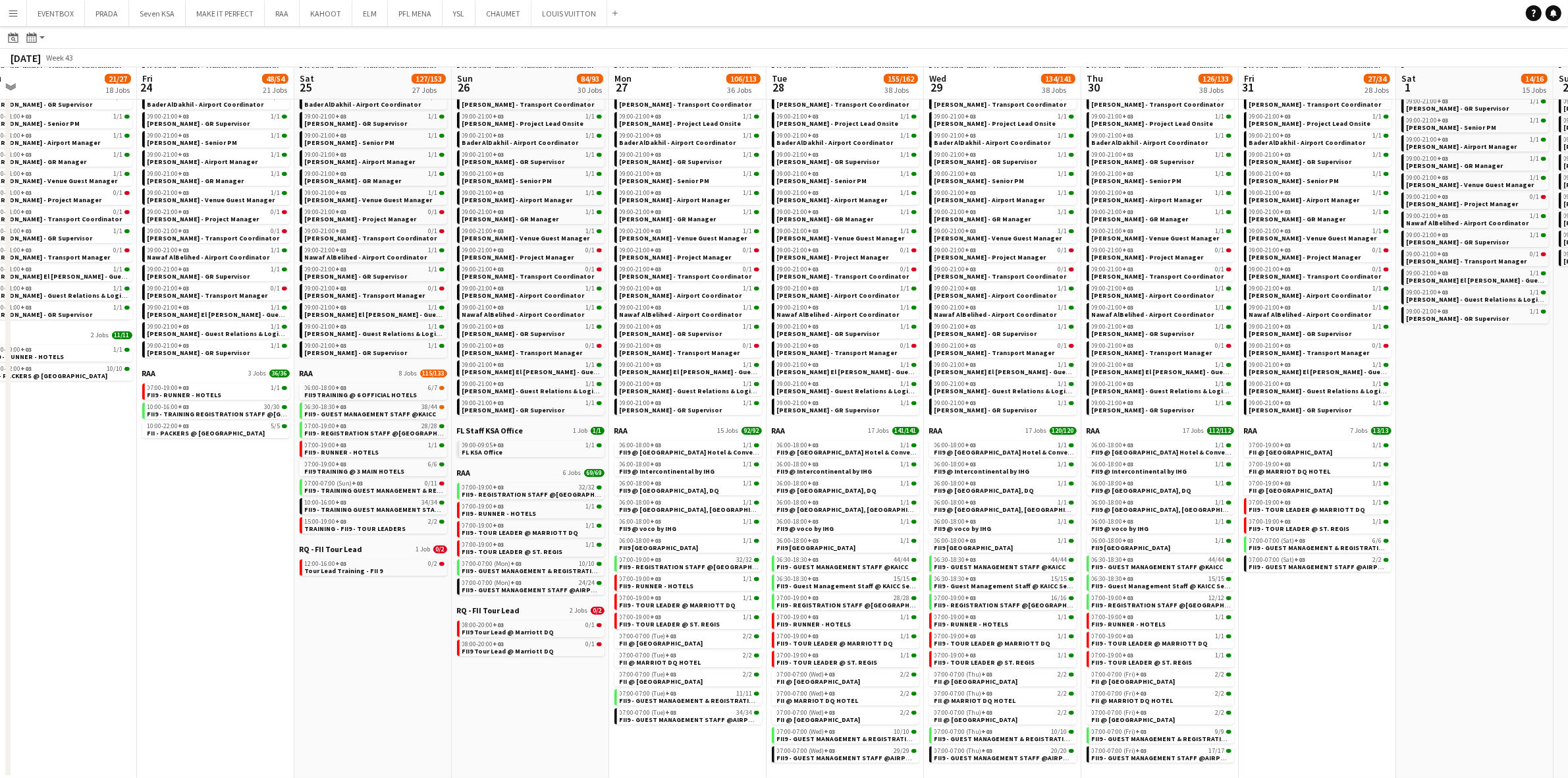
drag, startPoint x: 827, startPoint y: 729, endPoint x: 544, endPoint y: 696, distance: 284.9
click at [544, 696] on app-calendar-viewport "Sun 19 10/16 16 Jobs Mon 20 10/16 16 Jobs Tue 21 10/16 16 Jobs Wed 22 10/16 16 …" at bounding box center [784, 351] width 1568 height 854
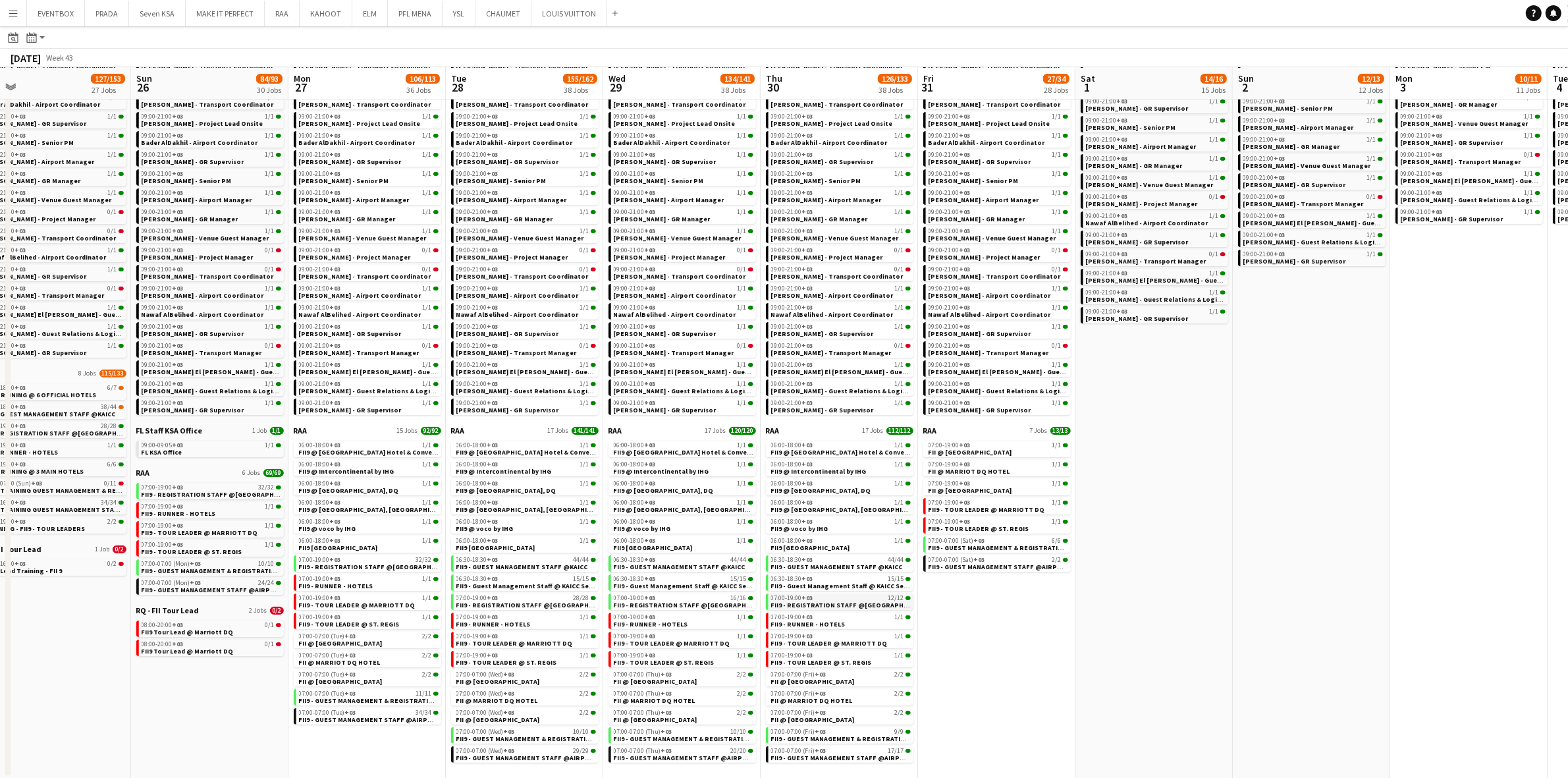
drag, startPoint x: 1381, startPoint y: 662, endPoint x: 876, endPoint y: 595, distance: 509.4
click at [1058, 621] on app-calendar-viewport "Tue 21 10/16 16 Jobs Wed 22 10/16 16 Jobs Thu 23 21/27 18 Jobs Fri 24 48/54 21 …" at bounding box center [784, 351] width 1568 height 854
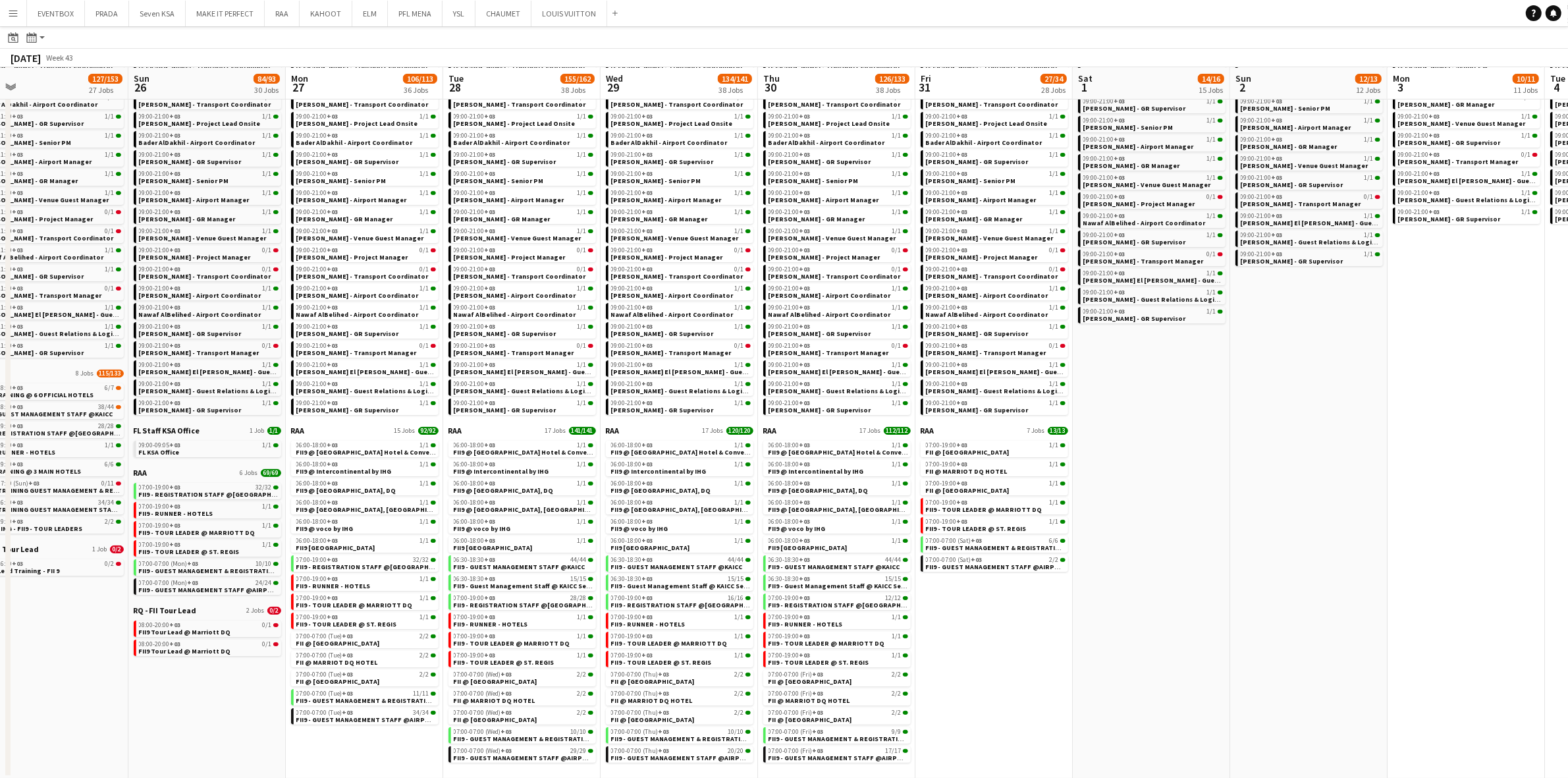
scroll to position [0, 361]
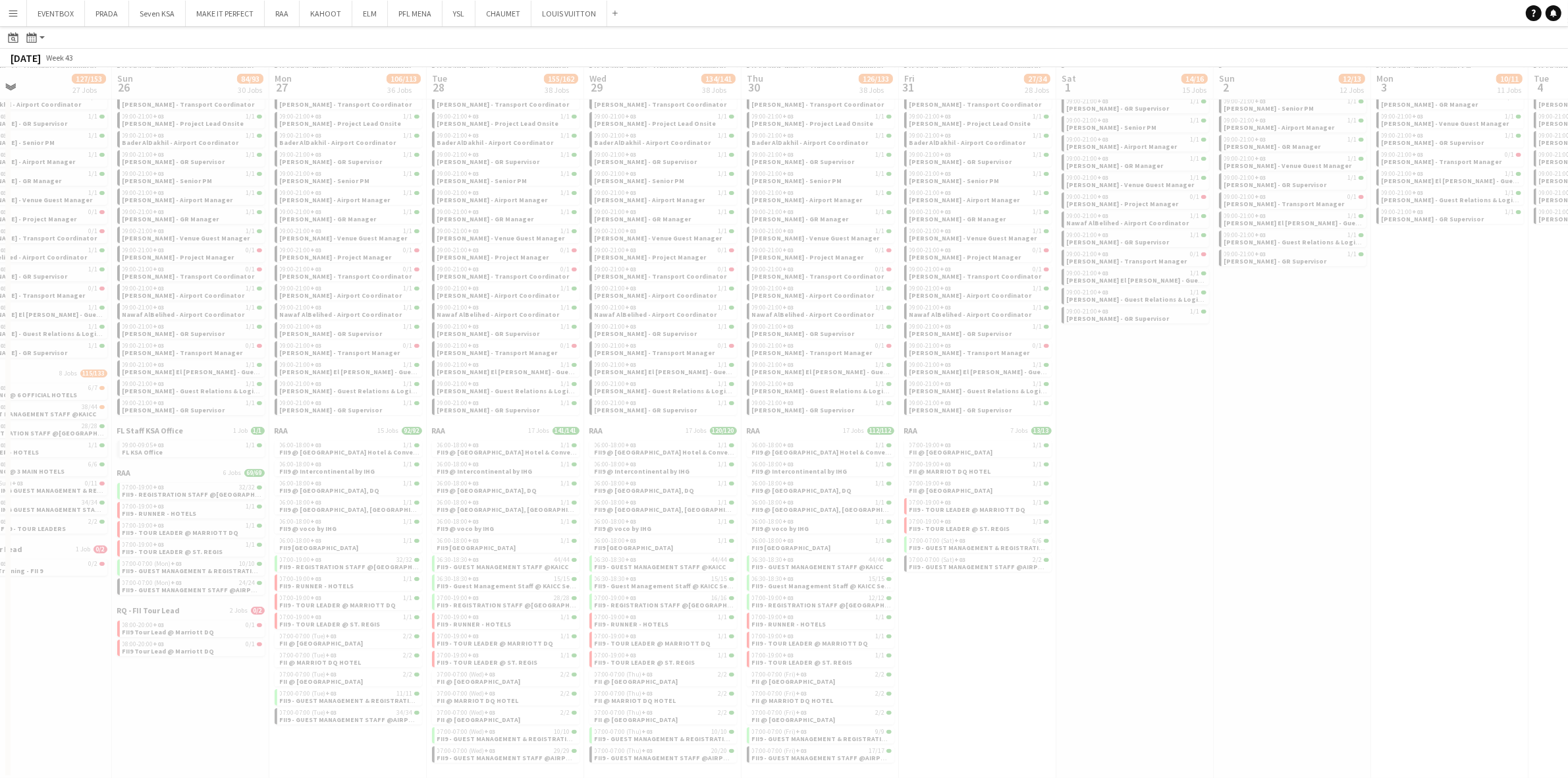
drag, startPoint x: 1201, startPoint y: 510, endPoint x: 1043, endPoint y: 501, distance: 158.3
click at [1027, 518] on app-all-jobs "All Jobs Date picker [DATE] [DATE] [DATE] M [DATE] T [DATE] W [DATE] T [DATE] F…" at bounding box center [784, 332] width 1568 height 891
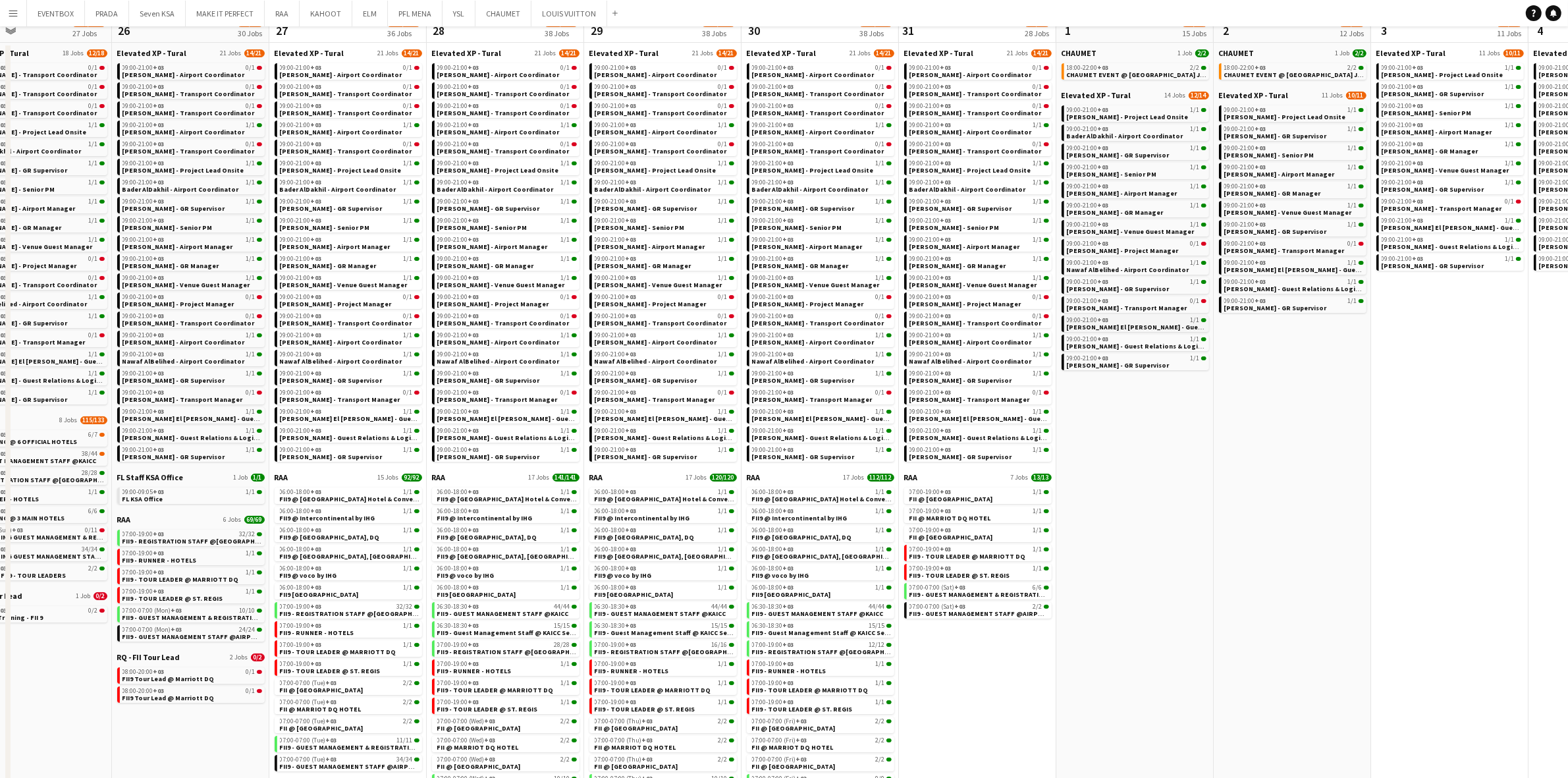
scroll to position [0, 0]
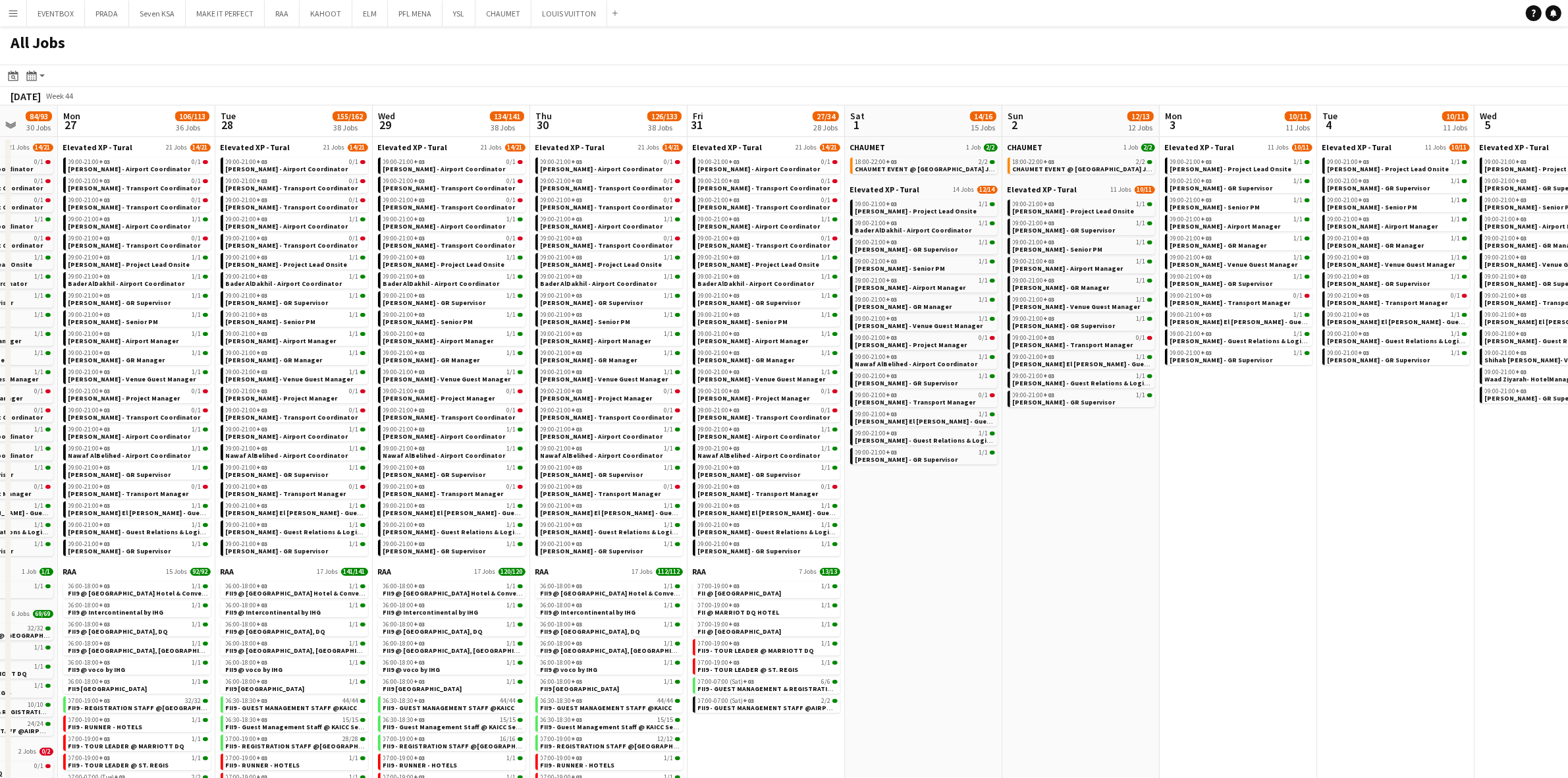
drag, startPoint x: 1022, startPoint y: 580, endPoint x: 730, endPoint y: 597, distance: 292.5
click at [730, 597] on app-calendar-viewport "Thu 23 21/27 18 Jobs Fri 24 48/54 21 Jobs Sat 25 127/153 27 Jobs Sun 26 84/93 3…" at bounding box center [784, 512] width 1568 height 814
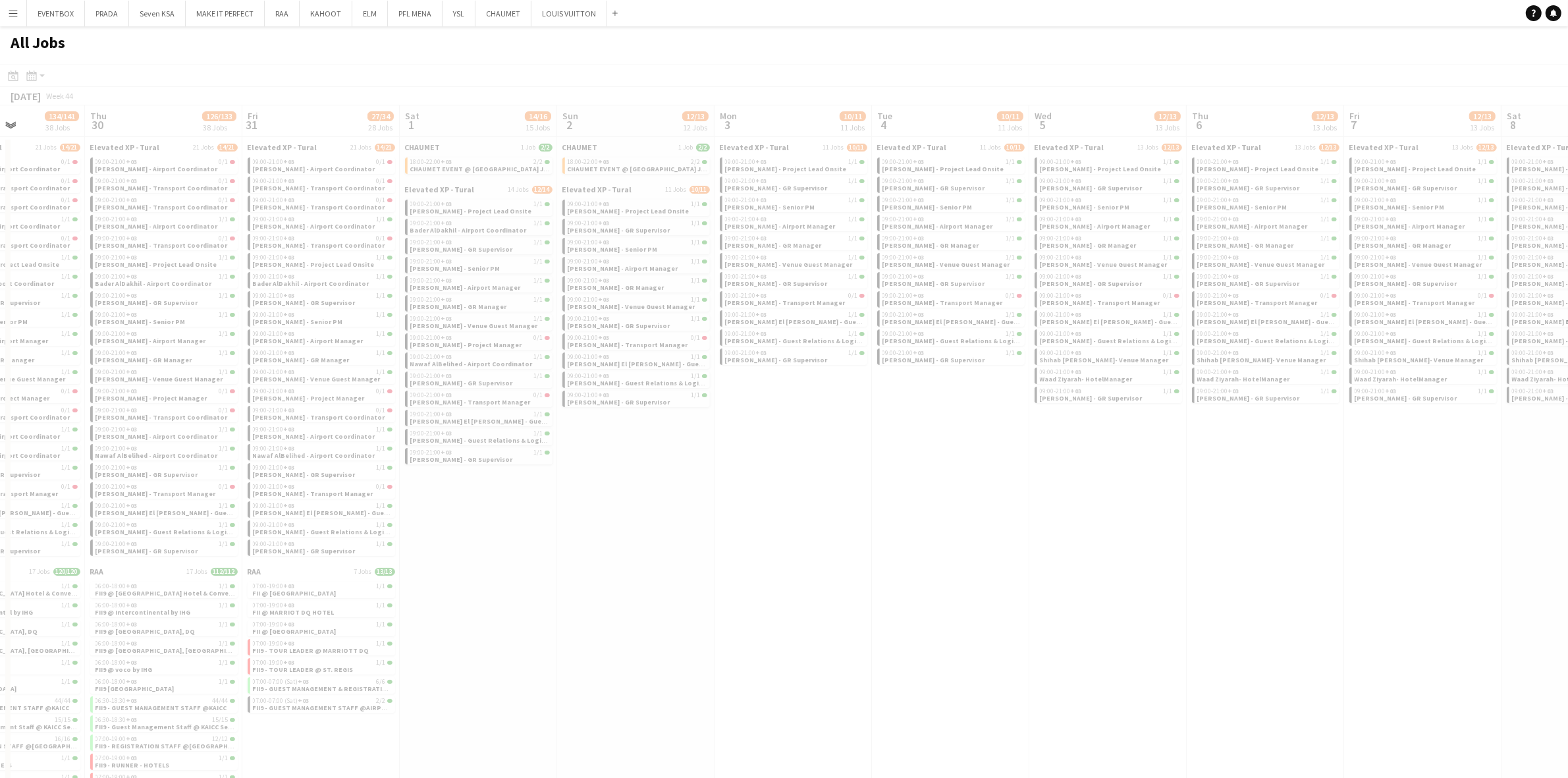
drag, startPoint x: 952, startPoint y: 521, endPoint x: 784, endPoint y: 524, distance: 168.0
click at [784, 524] on app-all-jobs "All Jobs Date picker [DATE] [DATE] [DATE] M [DATE] T [DATE] W [DATE] T [DATE] F…" at bounding box center [784, 473] width 1568 height 893
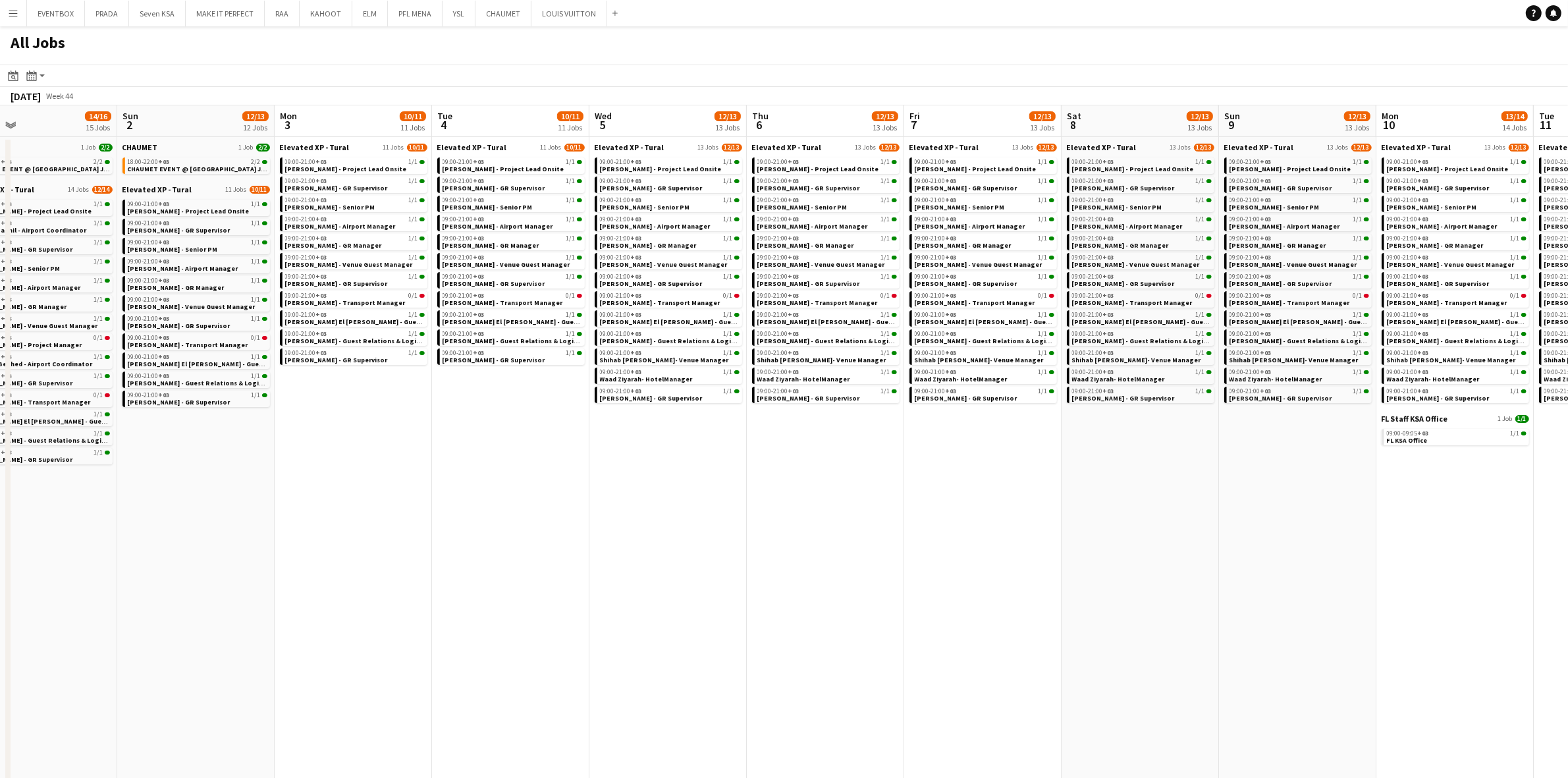
drag, startPoint x: 1187, startPoint y: 504, endPoint x: 769, endPoint y: 522, distance: 418.4
click at [769, 522] on app-calendar-viewport "Wed 29 134/141 38 Jobs Thu 30 126/133 38 Jobs Fri 31 27/34 28 Jobs Sat 1 14/16 …" at bounding box center [784, 512] width 1568 height 814
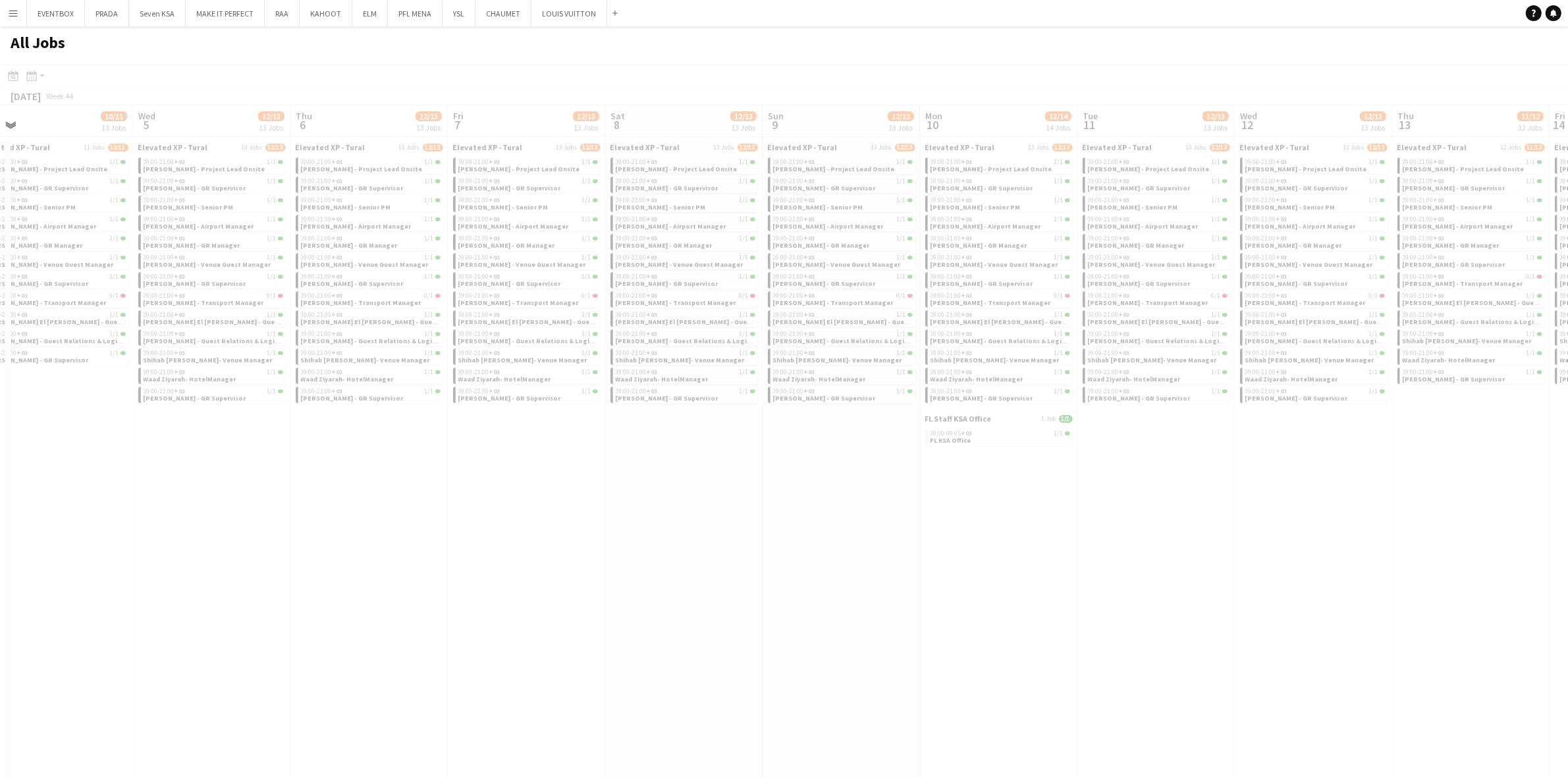
scroll to position [0, 363]
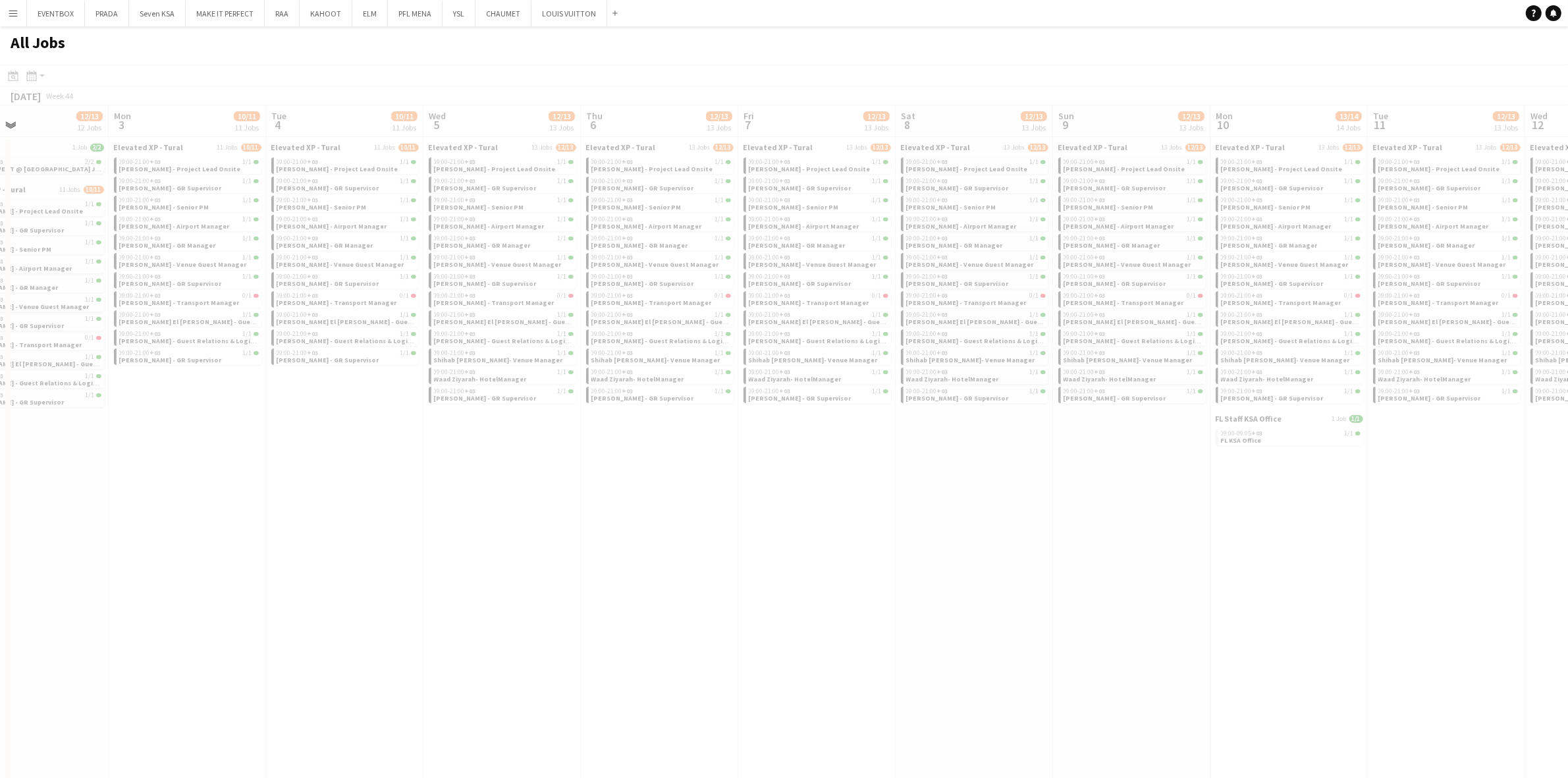
drag, startPoint x: 1234, startPoint y: 495, endPoint x: 1045, endPoint y: 511, distance: 189.7
click at [1045, 511] on app-all-jobs "All Jobs Date picker [DATE] [DATE] [DATE] M [DATE] T [DATE] W [DATE] T [DATE] F…" at bounding box center [784, 473] width 1568 height 893
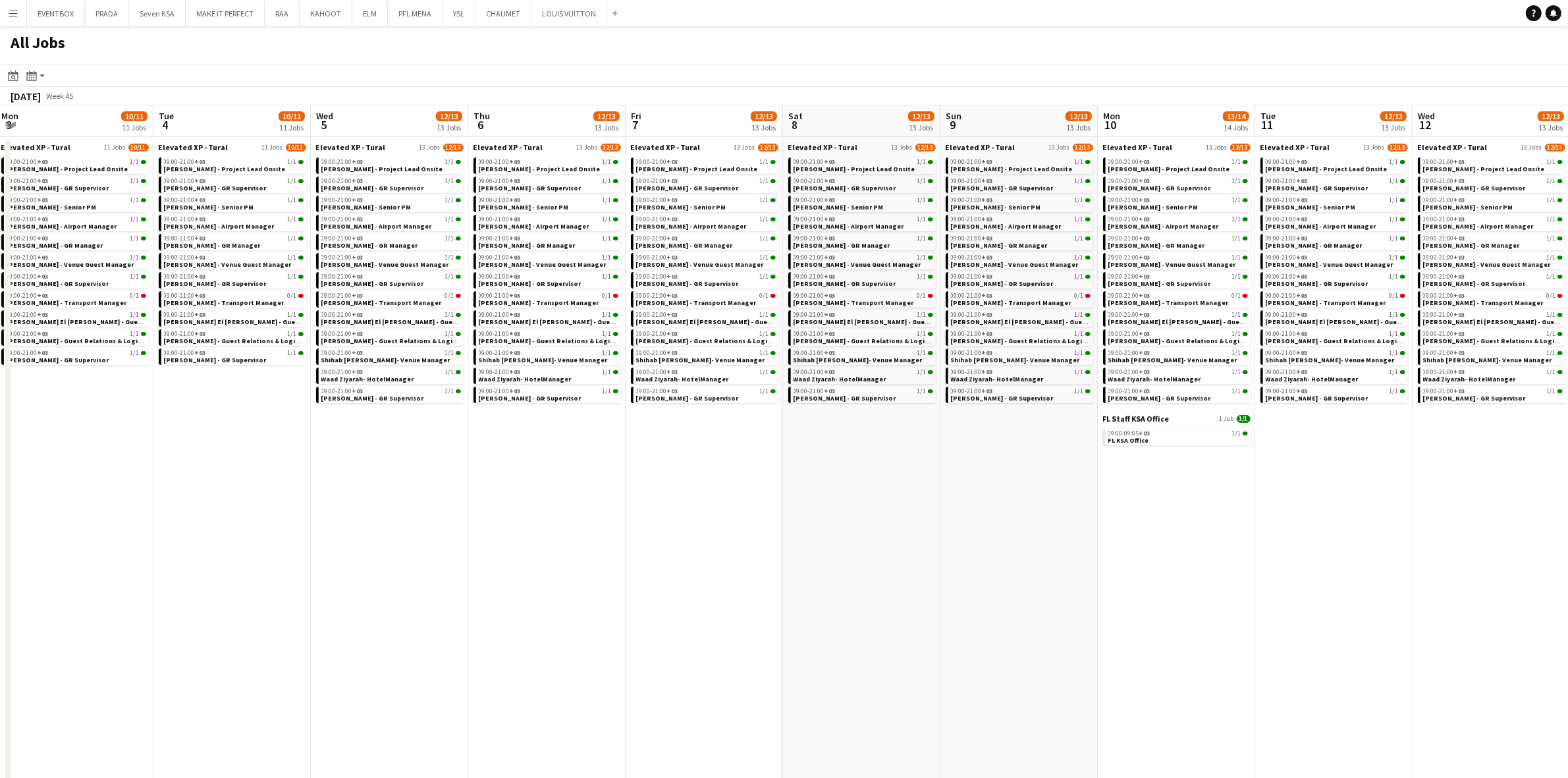
drag, startPoint x: 1316, startPoint y: 508, endPoint x: 1203, endPoint y: 519, distance: 113.5
click at [1203, 519] on app-calendar-viewport "Fri 31 27/34 28 Jobs Sat 1 14/16 15 Jobs Sun 2 12/13 12 Jobs Mon 3 10/11 11 Job…" at bounding box center [784, 512] width 1568 height 814
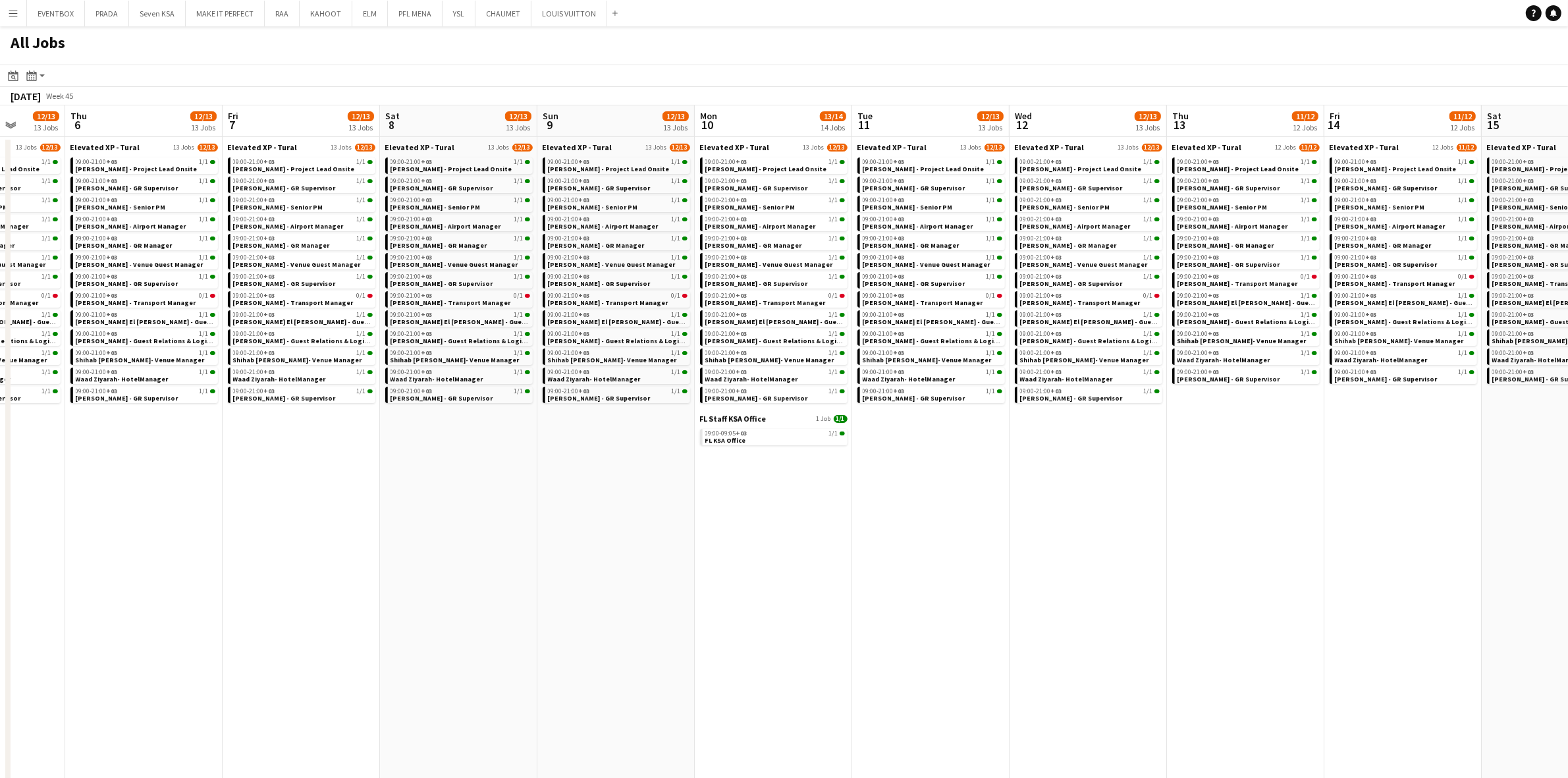
drag, startPoint x: 1338, startPoint y: 505, endPoint x: 935, endPoint y: 517, distance: 403.2
click at [935, 517] on app-calendar-viewport "Sun 2 12/13 12 Jobs Mon 3 10/11 11 Jobs Tue 4 10/11 11 Jobs Wed 5 12/13 13 Jobs…" at bounding box center [784, 512] width 1568 height 814
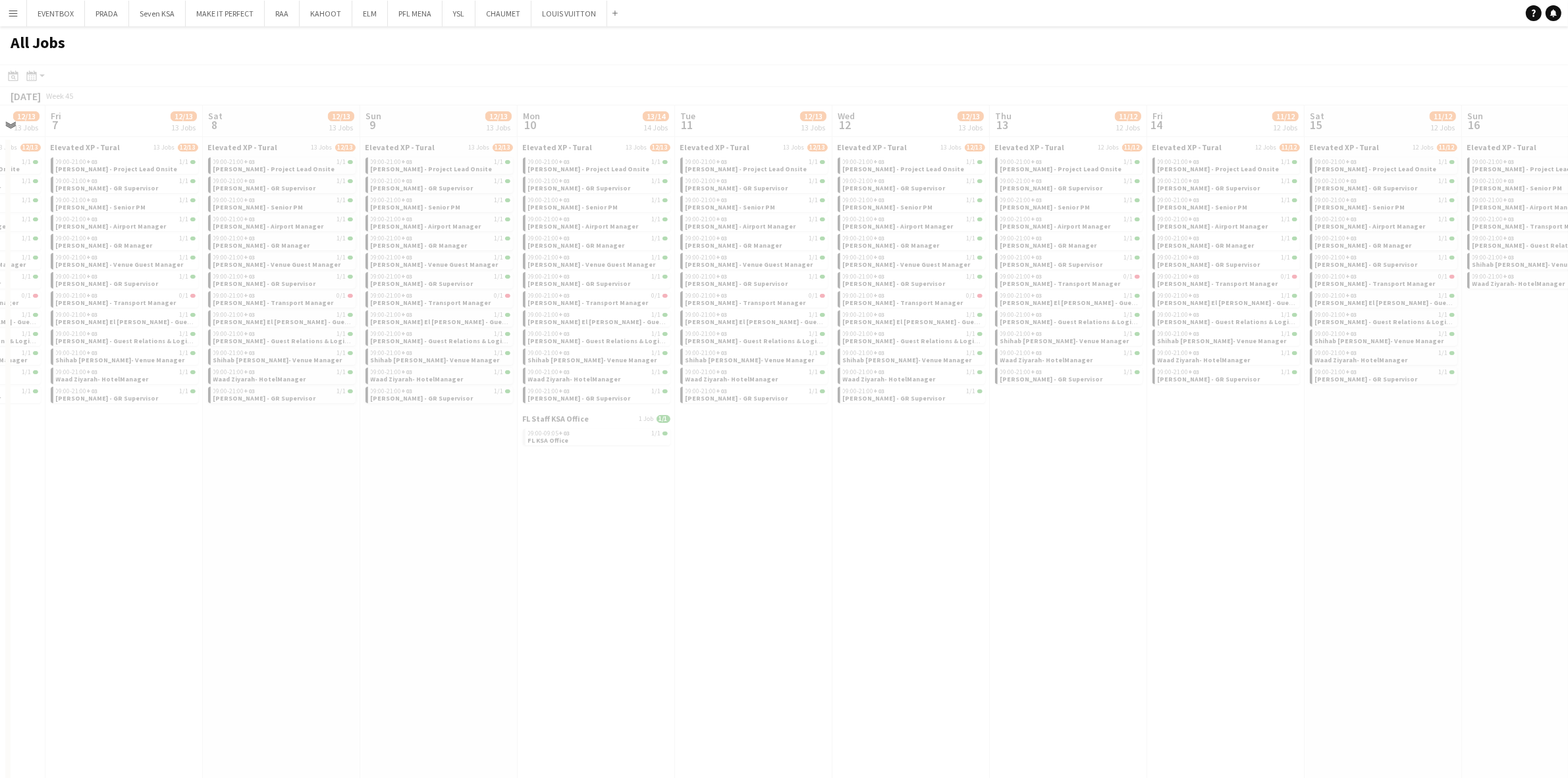
drag, startPoint x: 1229, startPoint y: 506, endPoint x: 894, endPoint y: 540, distance: 336.7
click at [894, 540] on app-calendar-viewport "Tue 4 10/11 11 Jobs Wed 5 12/13 13 Jobs Thu 6 12/13 13 Jobs Fri 7 12/13 13 Jobs…" at bounding box center [784, 512] width 1568 height 814
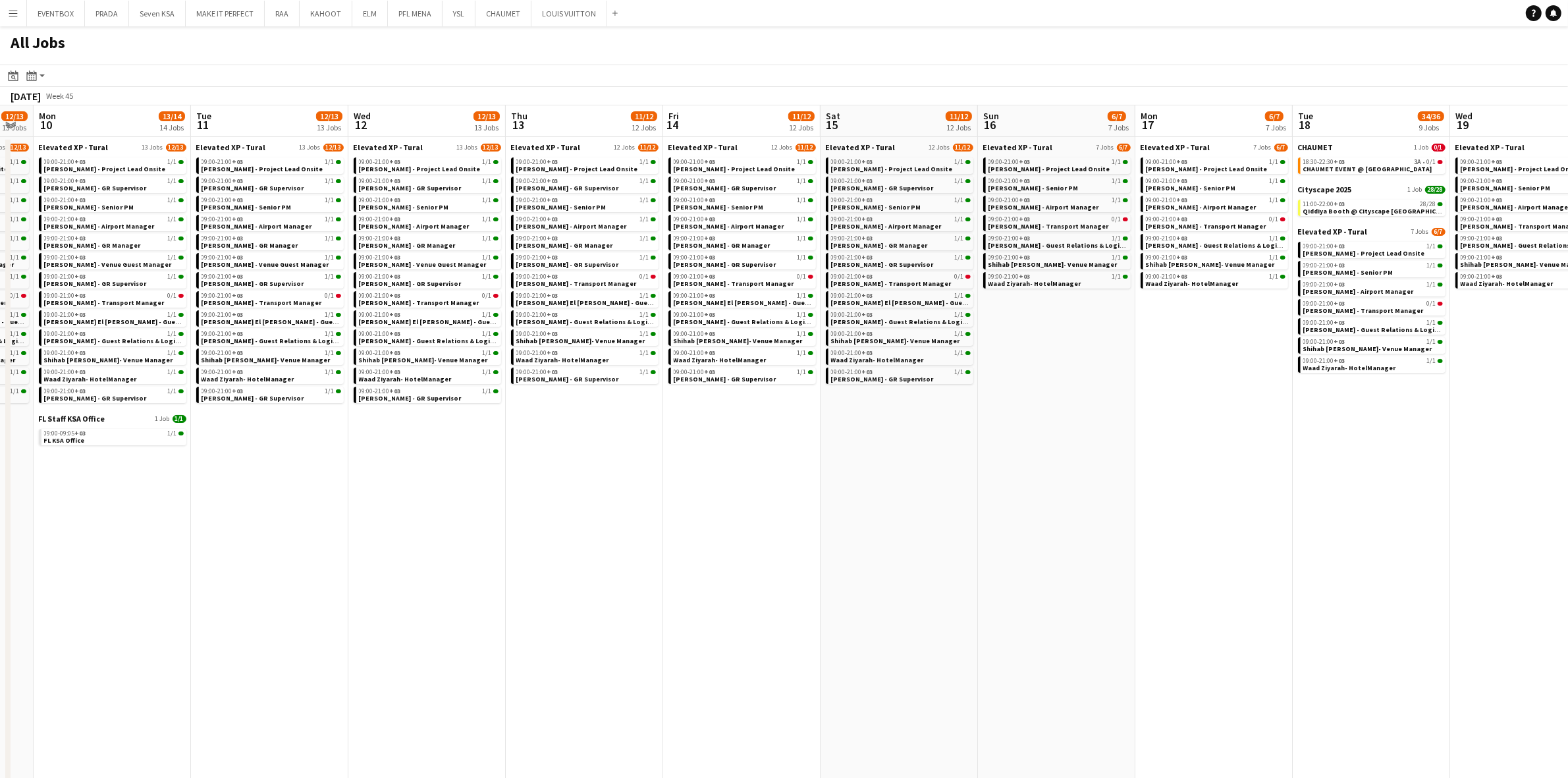
drag, startPoint x: 1274, startPoint y: 560, endPoint x: 962, endPoint y: 591, distance: 313.5
click at [962, 591] on app-calendar-viewport "Fri 7 12/13 13 Jobs Sat 8 12/13 13 Jobs Sun 9 12/13 13 Jobs Mon 10 13/14 14 Job…" at bounding box center [784, 512] width 1568 height 814
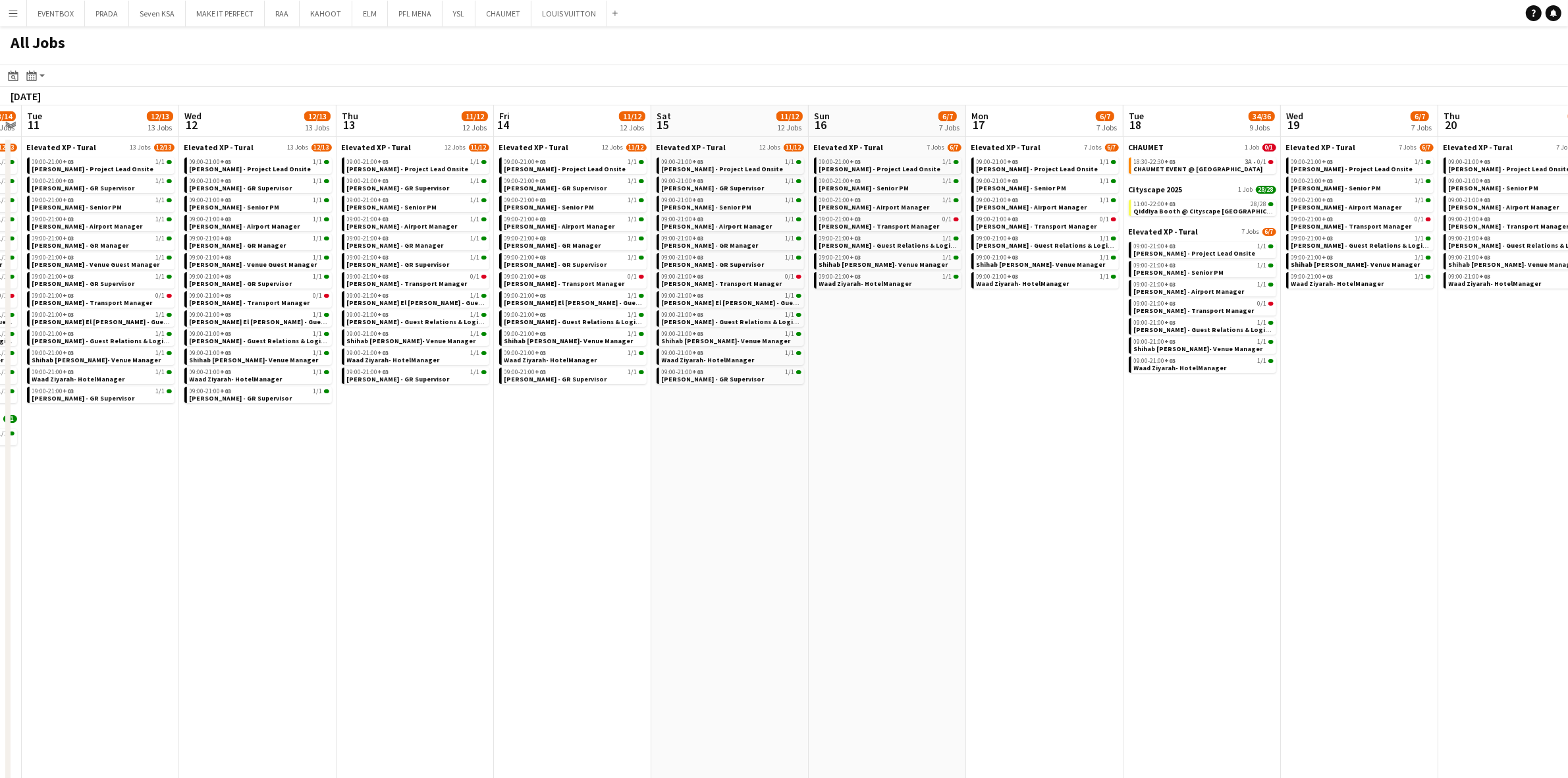
scroll to position [0, 402]
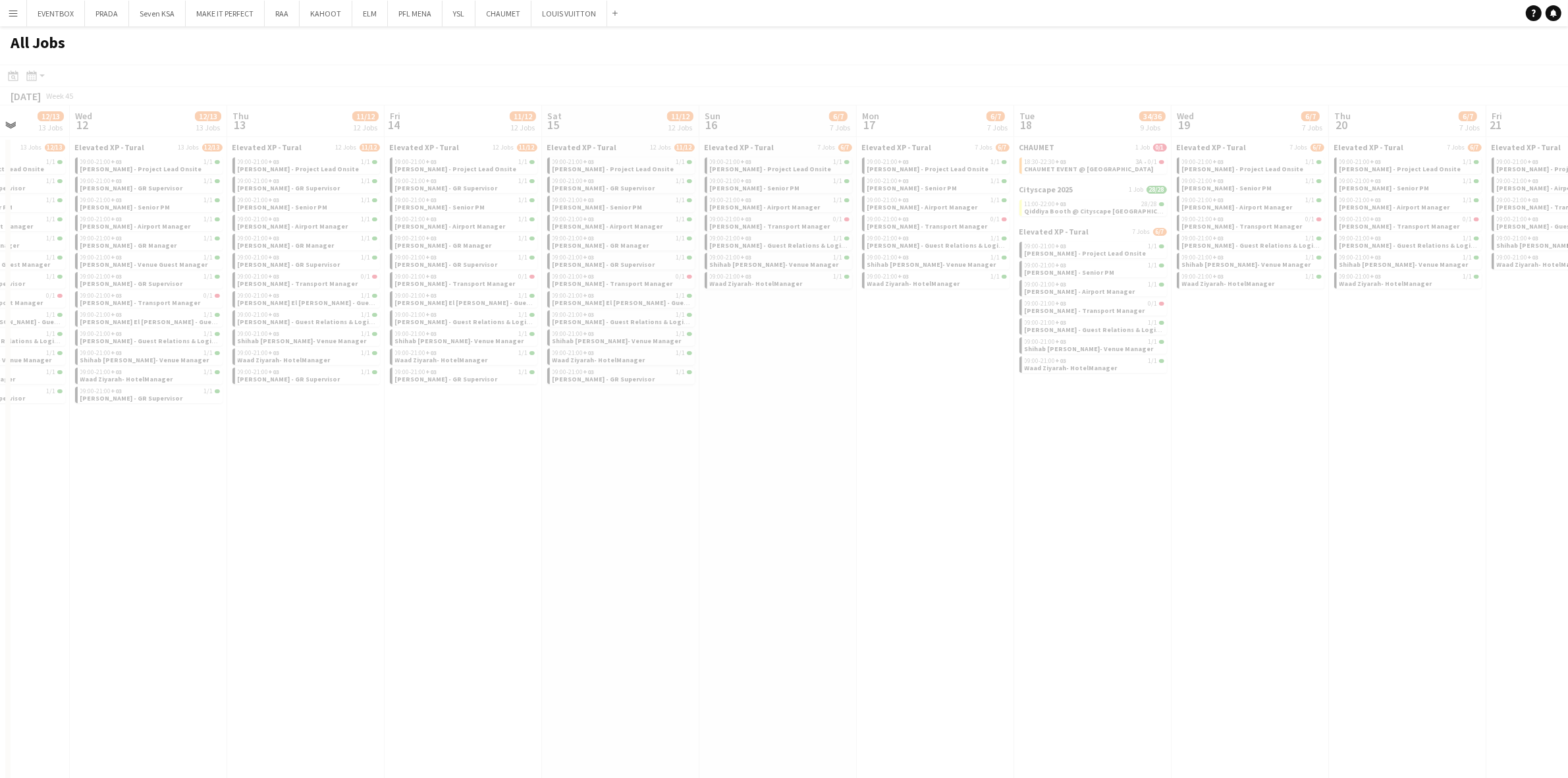
drag, startPoint x: 1377, startPoint y: 542, endPoint x: 1098, endPoint y: 566, distance: 280.0
click at [947, 576] on app-calendar-viewport "Sun 9 12/13 13 Jobs Mon 10 13/14 14 Jobs Tue 11 12/13 13 Jobs Wed 12 12/13 13 J…" at bounding box center [784, 512] width 1568 height 814
